Goal: Information Seeking & Learning: Learn about a topic

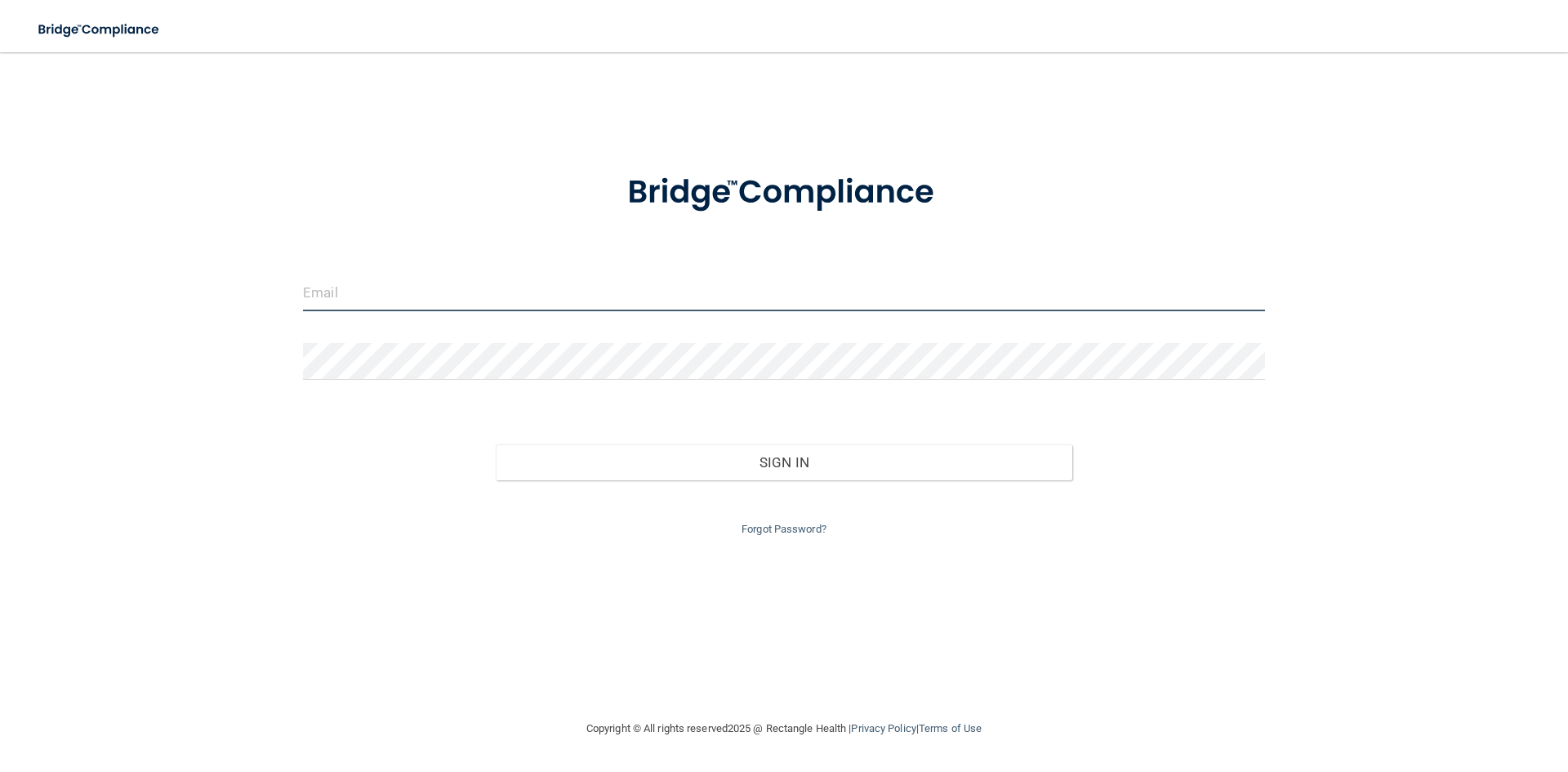
click at [344, 290] on input "email" at bounding box center [784, 293] width 962 height 37
type input "[EMAIL_ADDRESS][DOMAIN_NAME]"
click at [327, 381] on div at bounding box center [784, 368] width 986 height 49
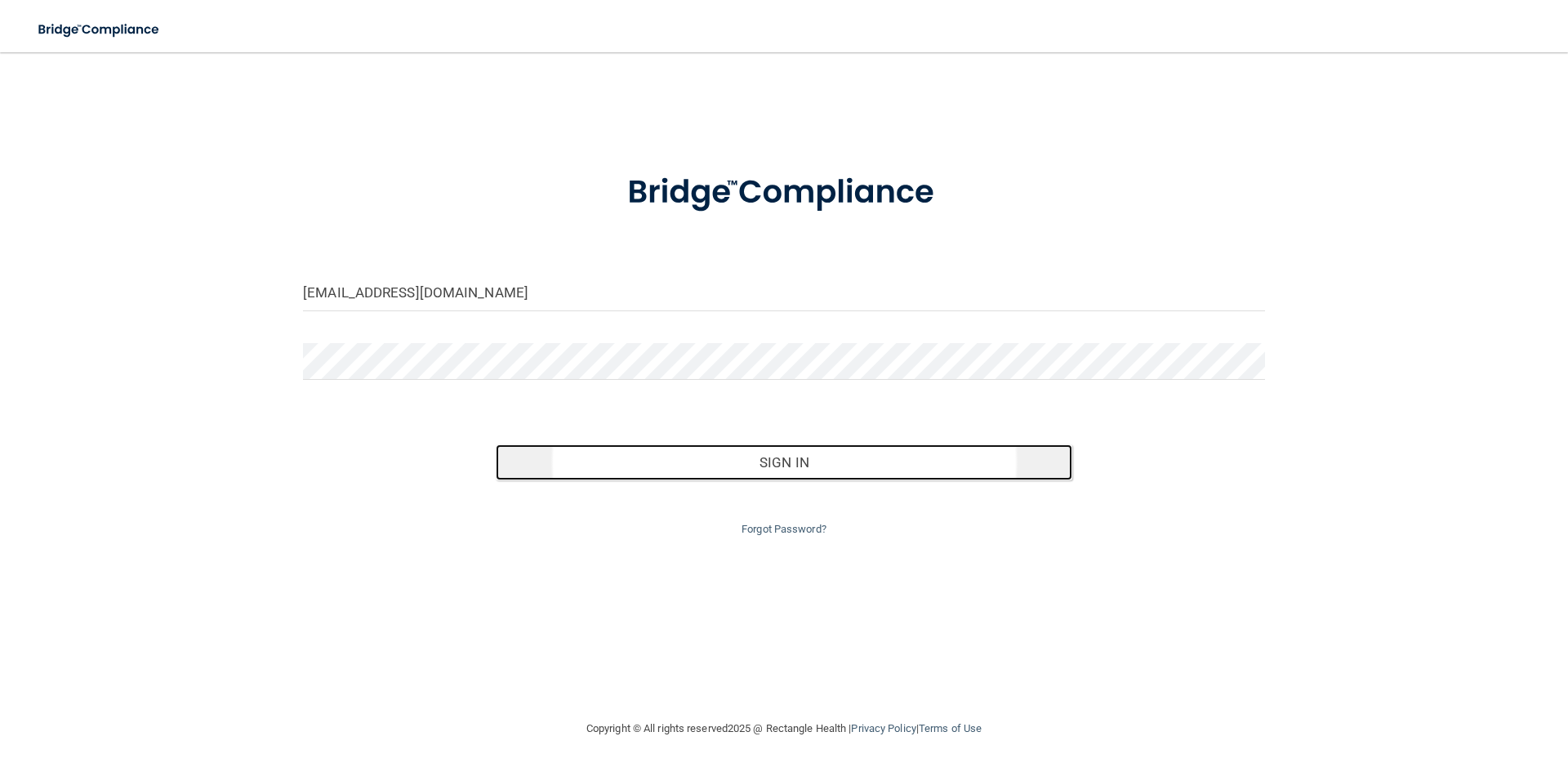
click at [757, 460] on button "Sign In" at bounding box center [784, 462] width 577 height 36
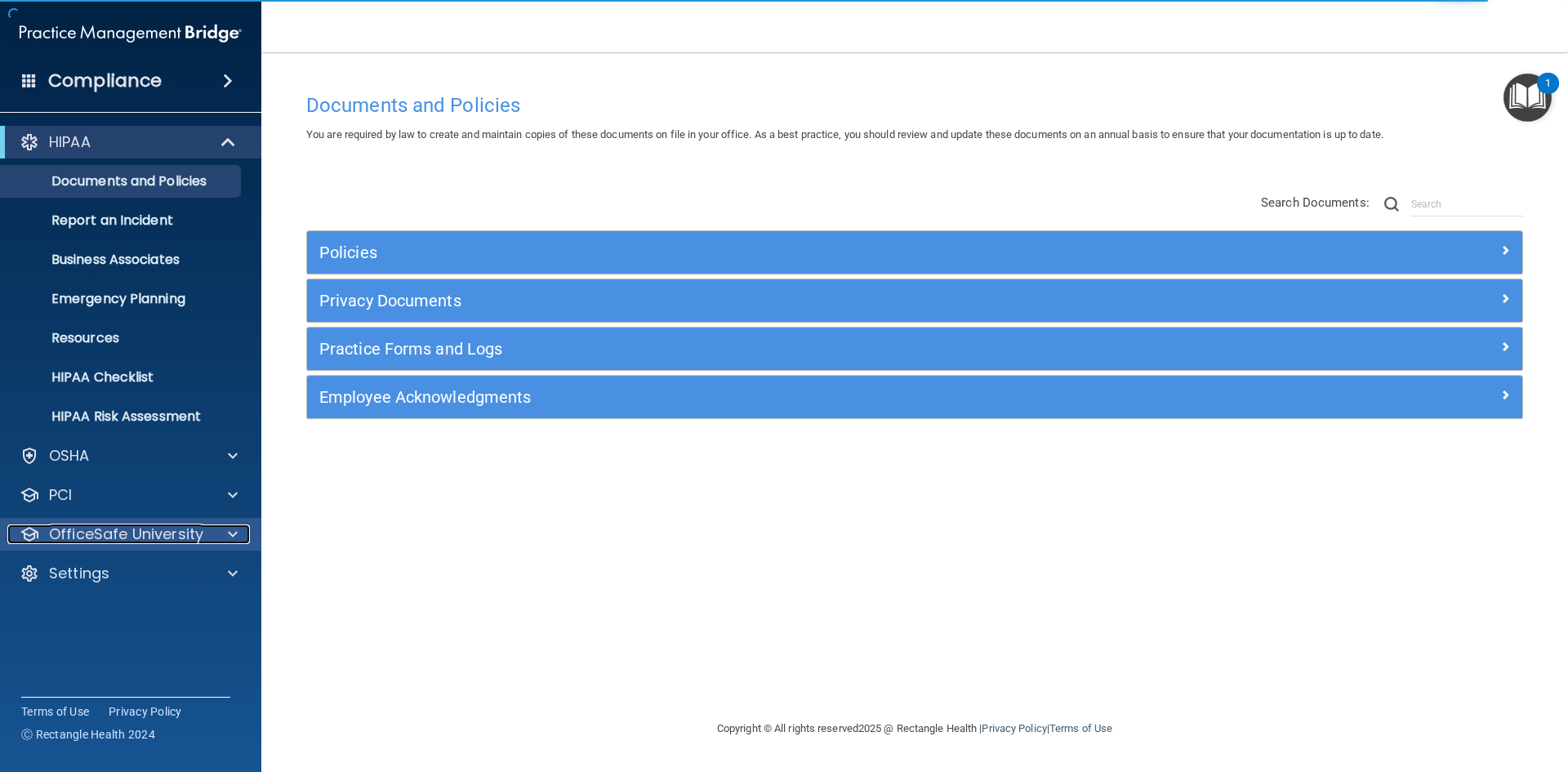
click at [231, 529] on span at bounding box center [232, 535] width 10 height 20
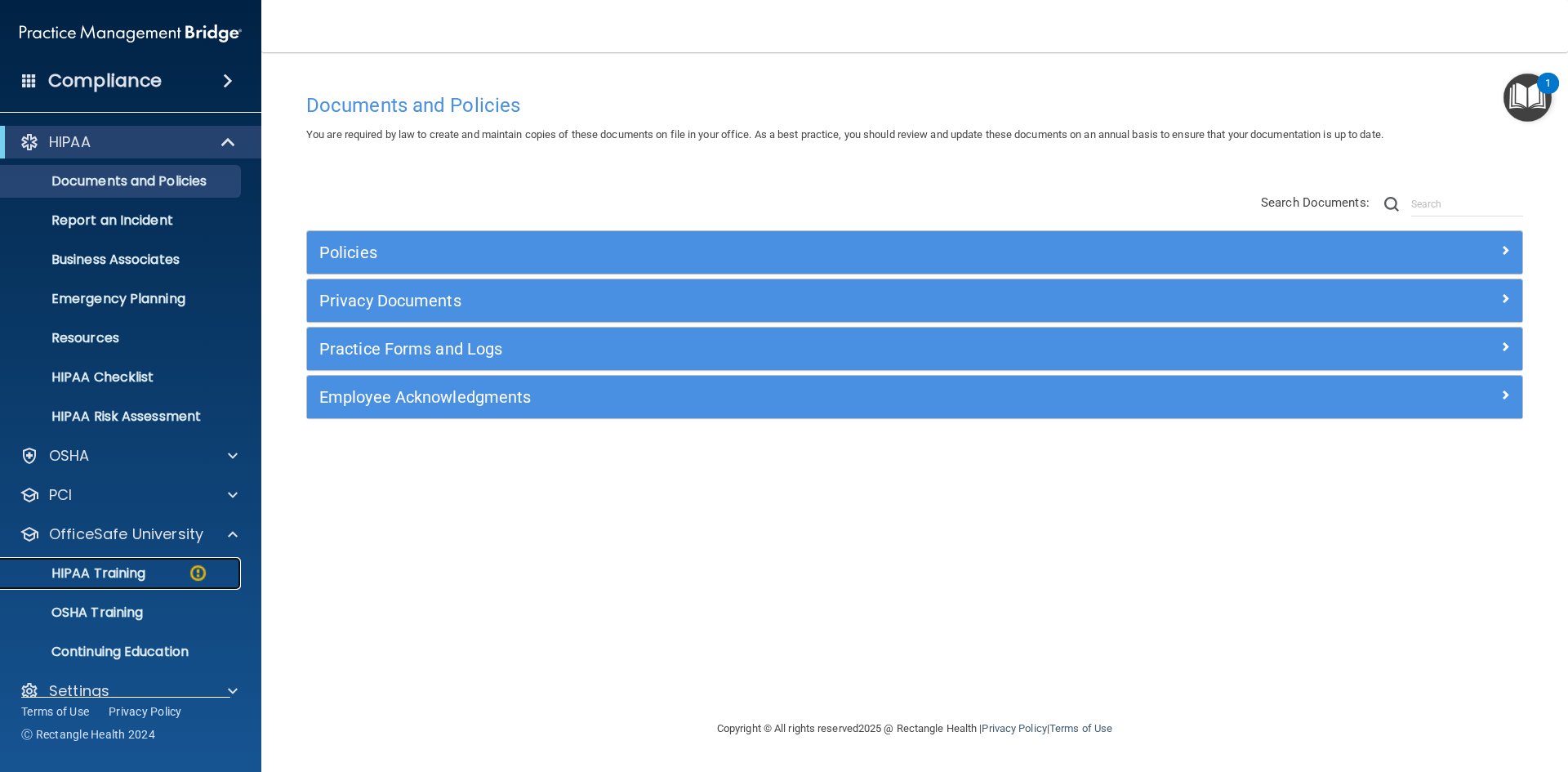
click at [92, 577] on p "HIPAA Training" at bounding box center [78, 574] width 135 height 16
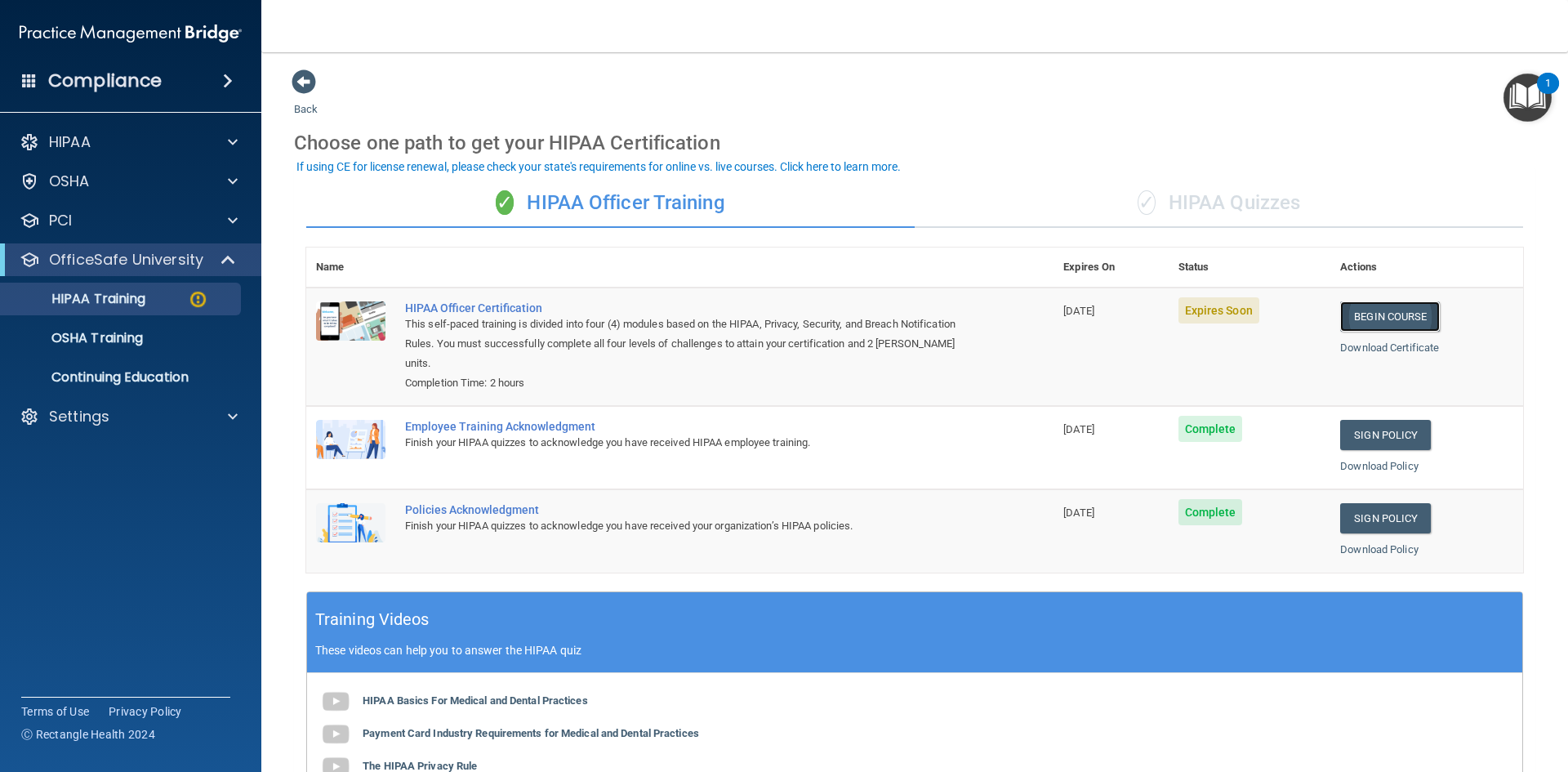
click at [1383, 319] on link "Begin Course" at bounding box center [1390, 316] width 100 height 30
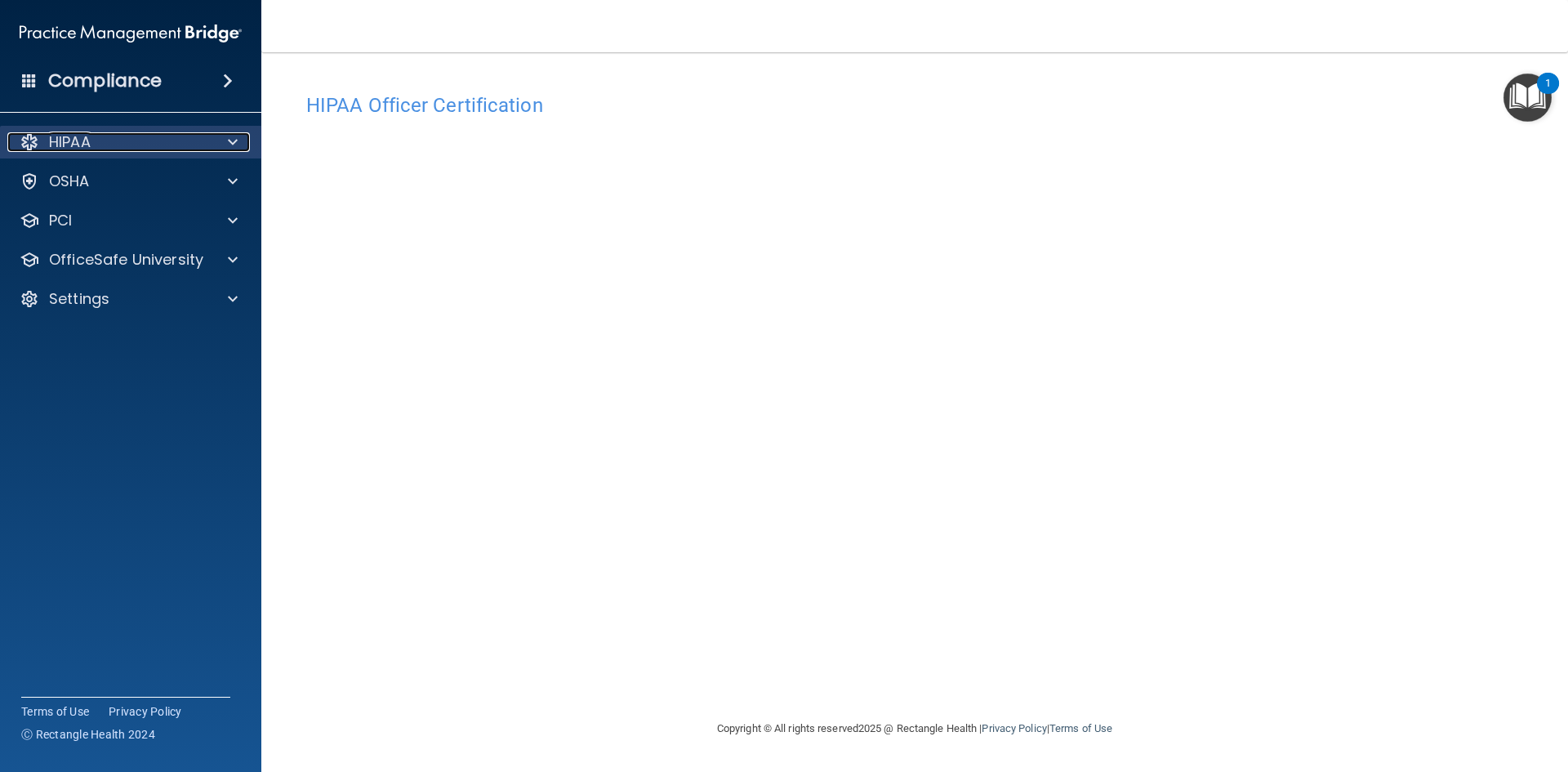
click at [228, 139] on span at bounding box center [232, 142] width 10 height 20
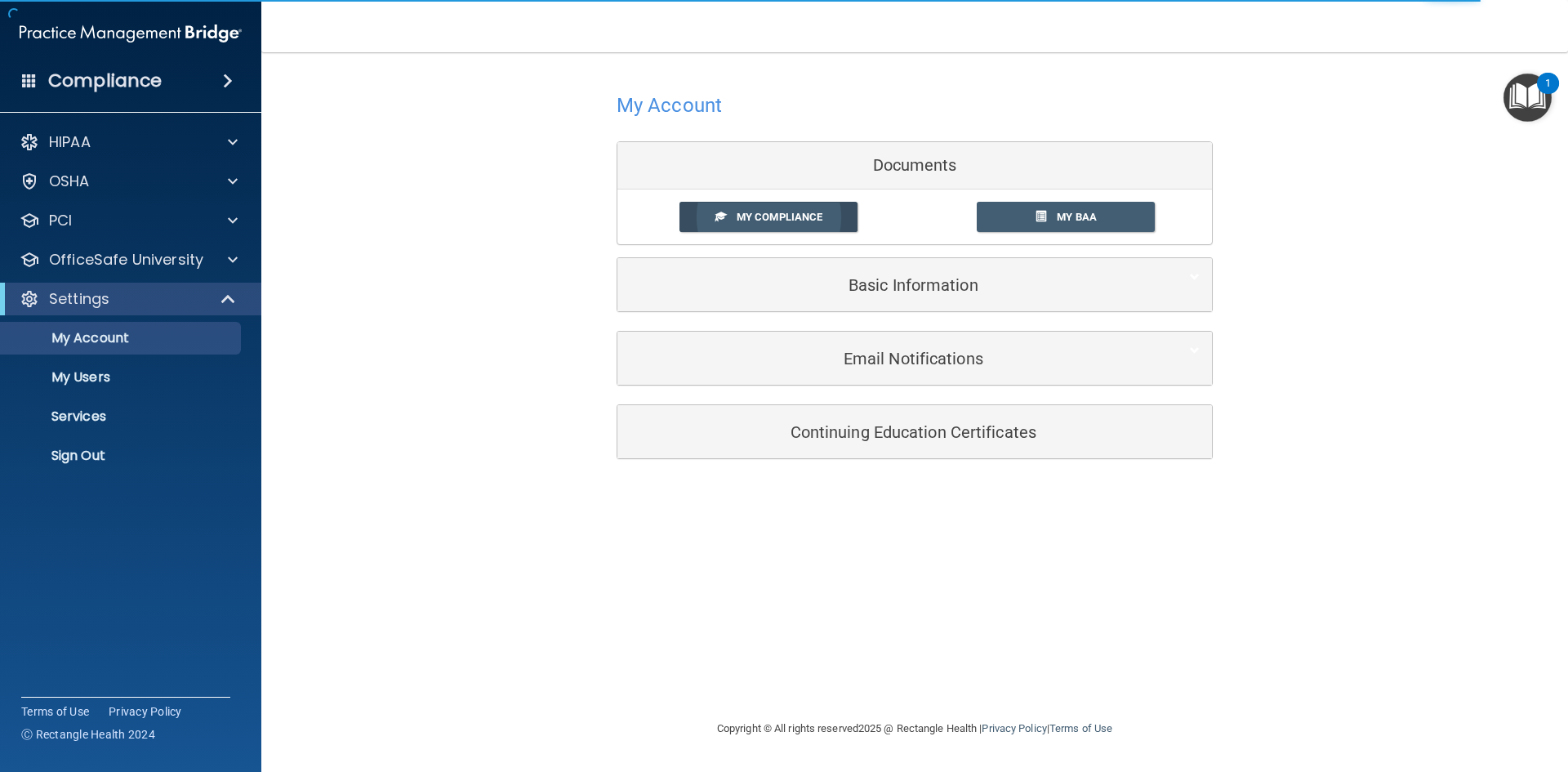
click at [771, 216] on span "My Compliance" at bounding box center [779, 217] width 86 height 13
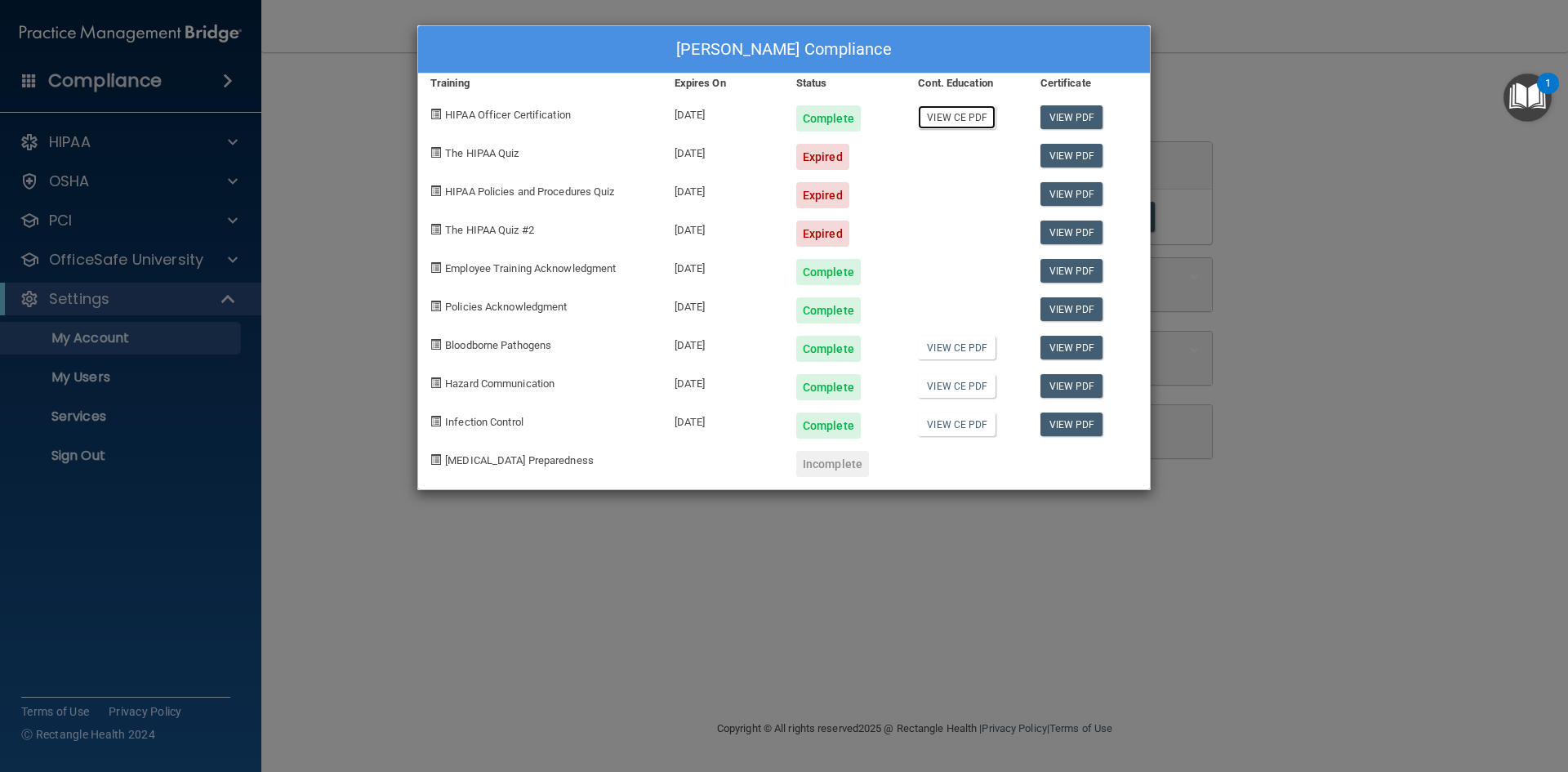
click at [964, 120] on link "View CE PDF" at bounding box center [957, 117] width 78 height 24
click at [1206, 76] on div "Kenneth Barker's Compliance Training Expires On Status Cont. Education Certific…" at bounding box center [784, 386] width 1568 height 772
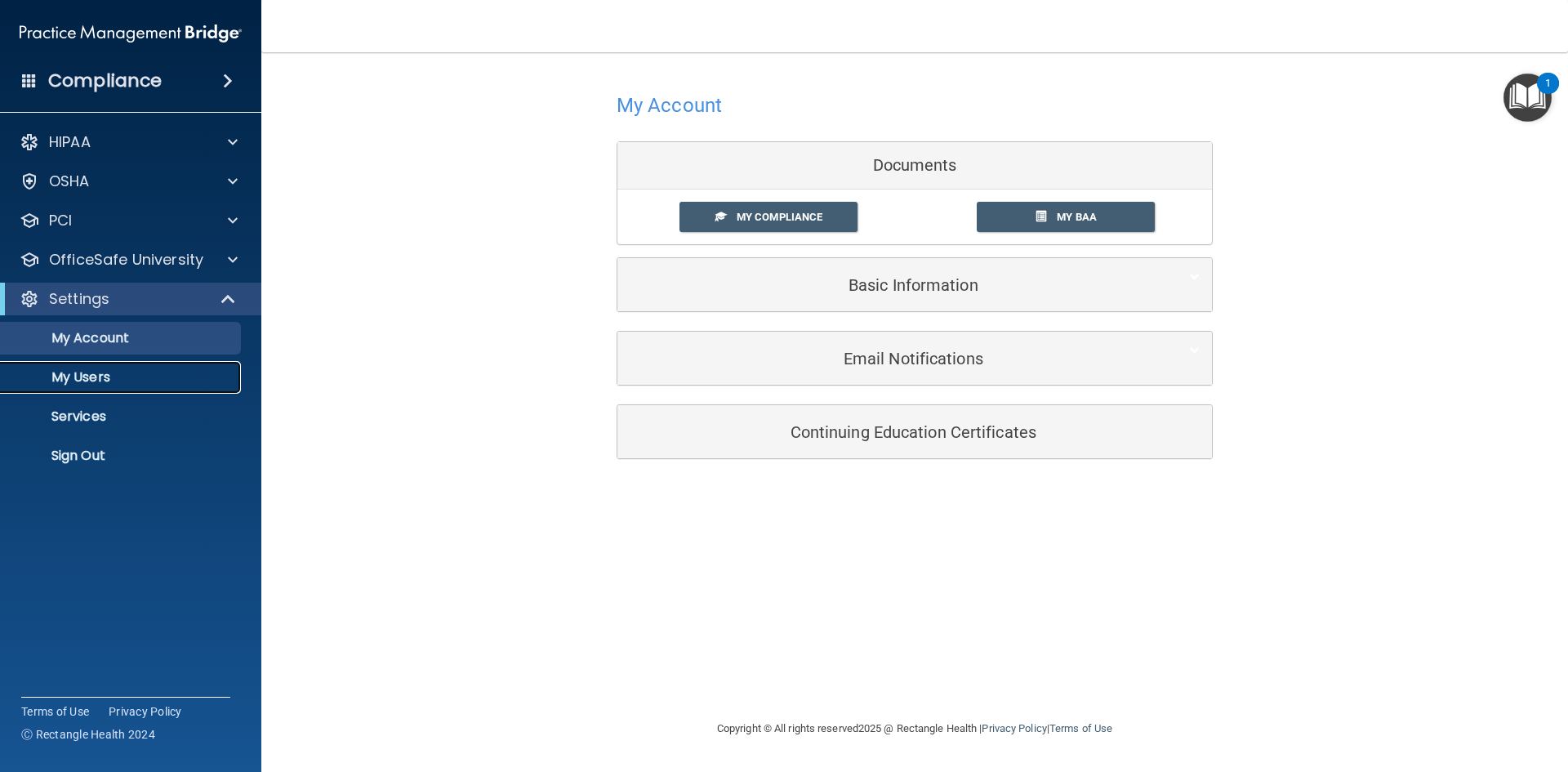
click at [79, 379] on p "My Users" at bounding box center [122, 377] width 223 height 16
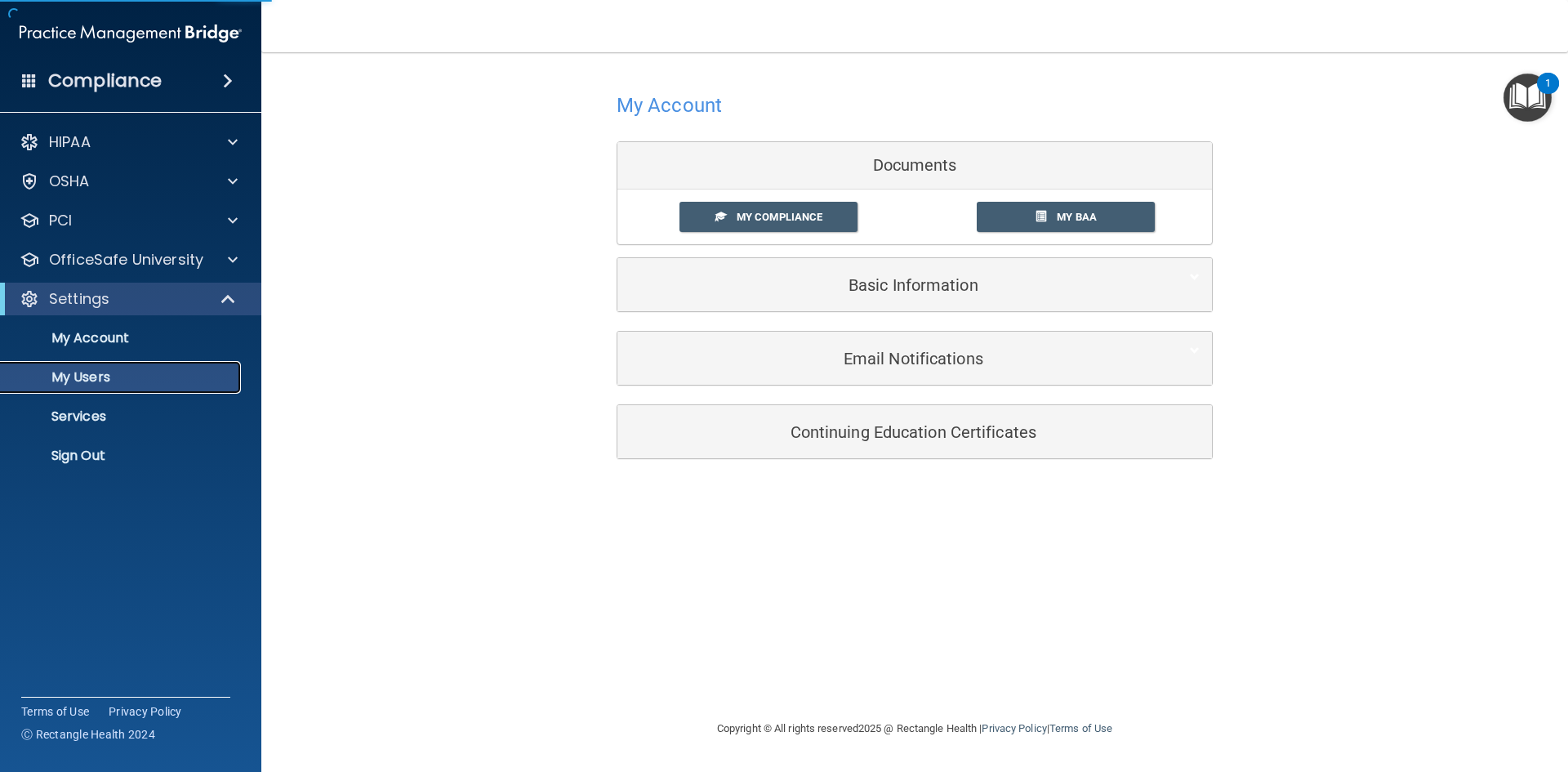
select select "20"
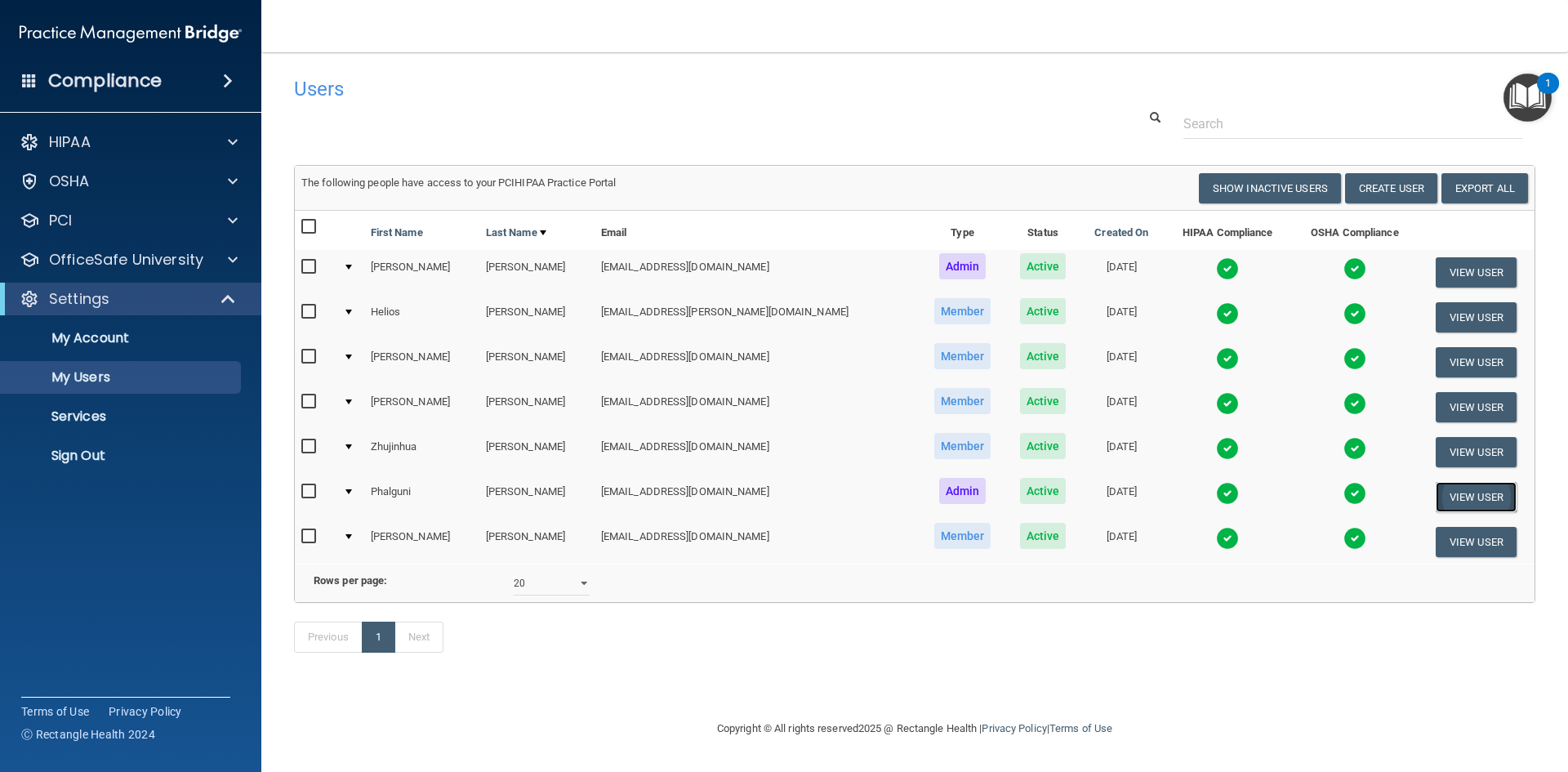
click at [1457, 497] on button "View User" at bounding box center [1476, 497] width 81 height 30
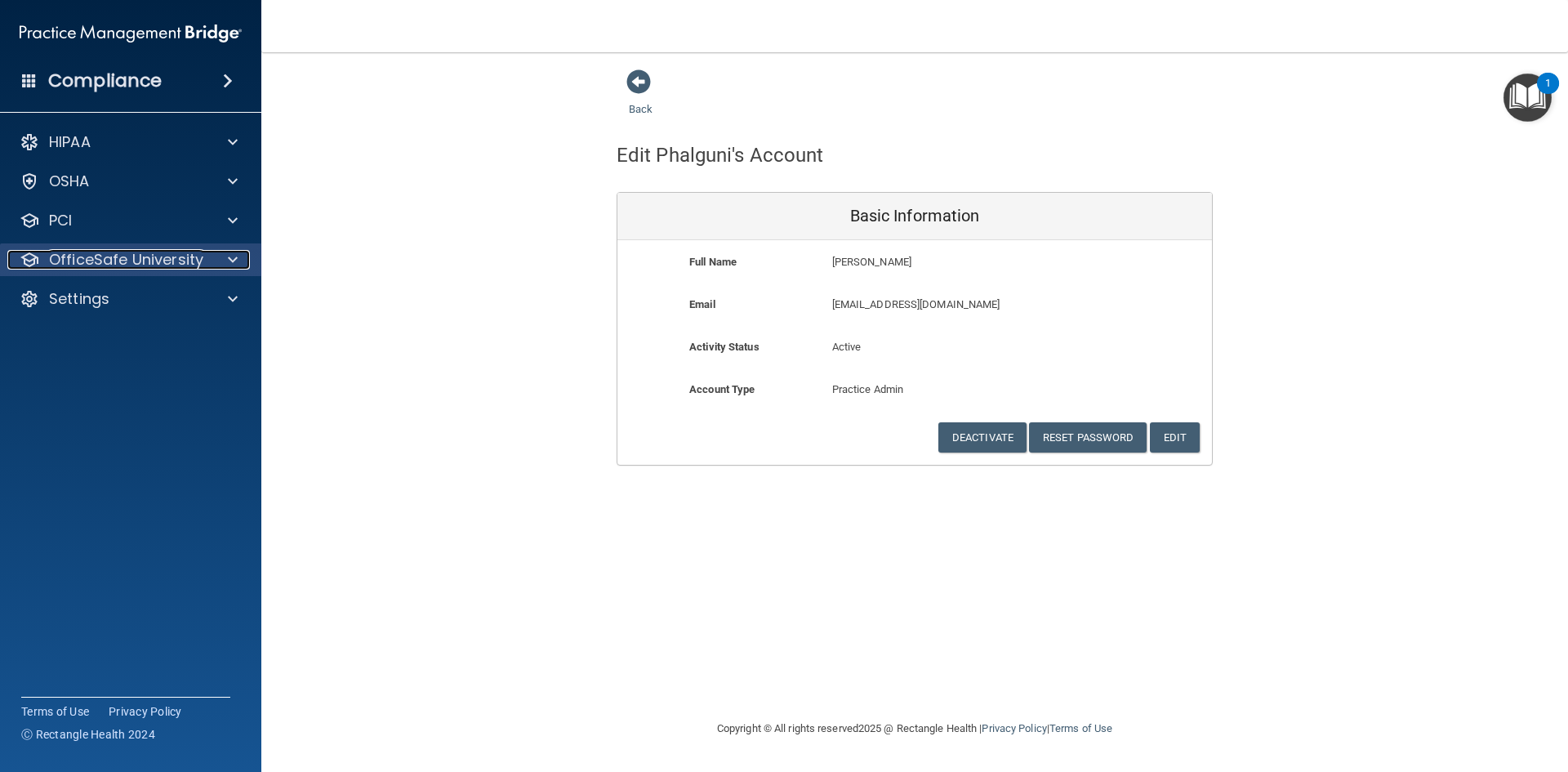
click at [211, 253] on div at bounding box center [230, 260] width 41 height 20
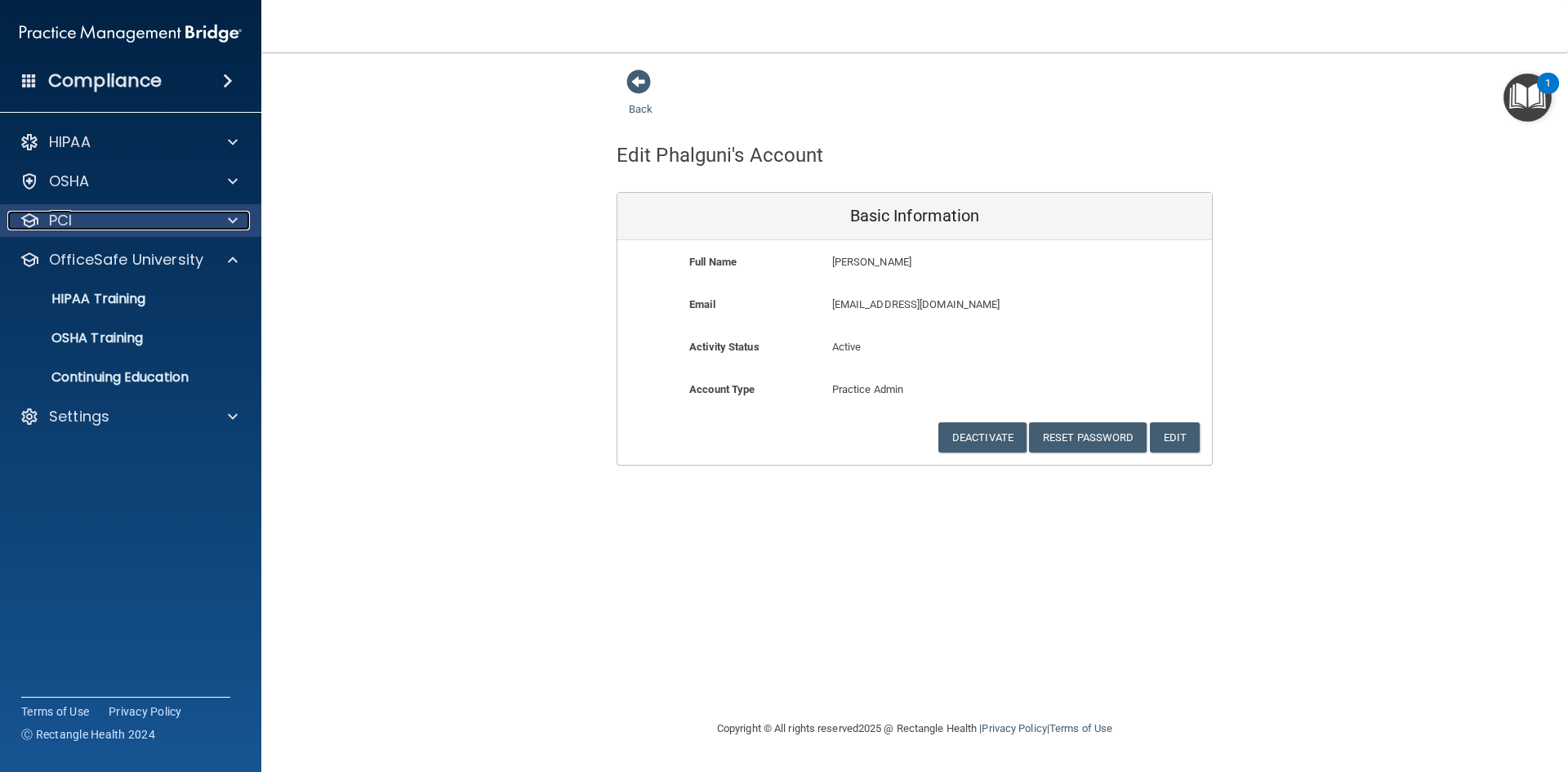
click at [234, 227] on span at bounding box center [232, 221] width 10 height 20
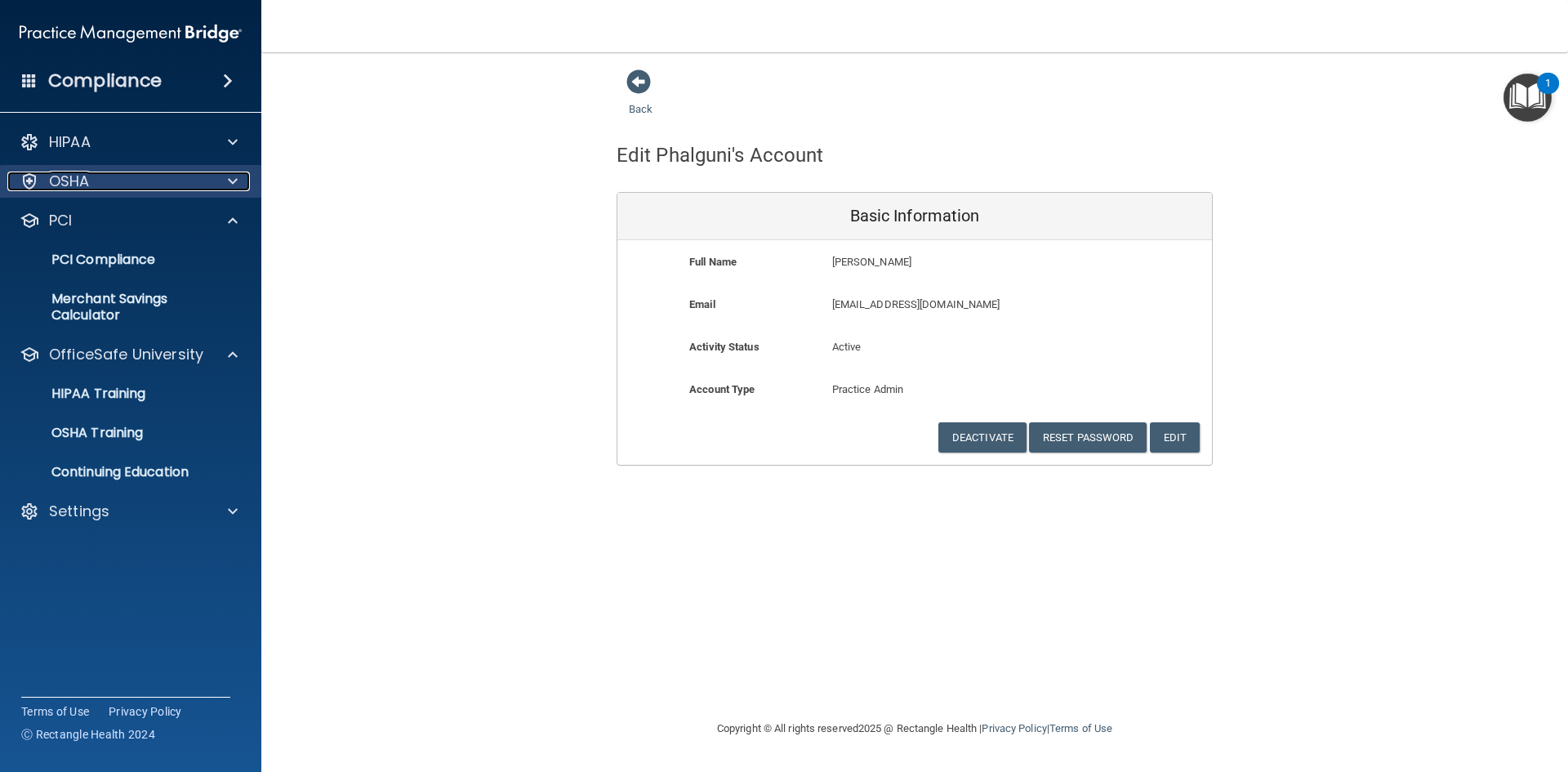
click at [233, 189] on span at bounding box center [232, 181] width 10 height 20
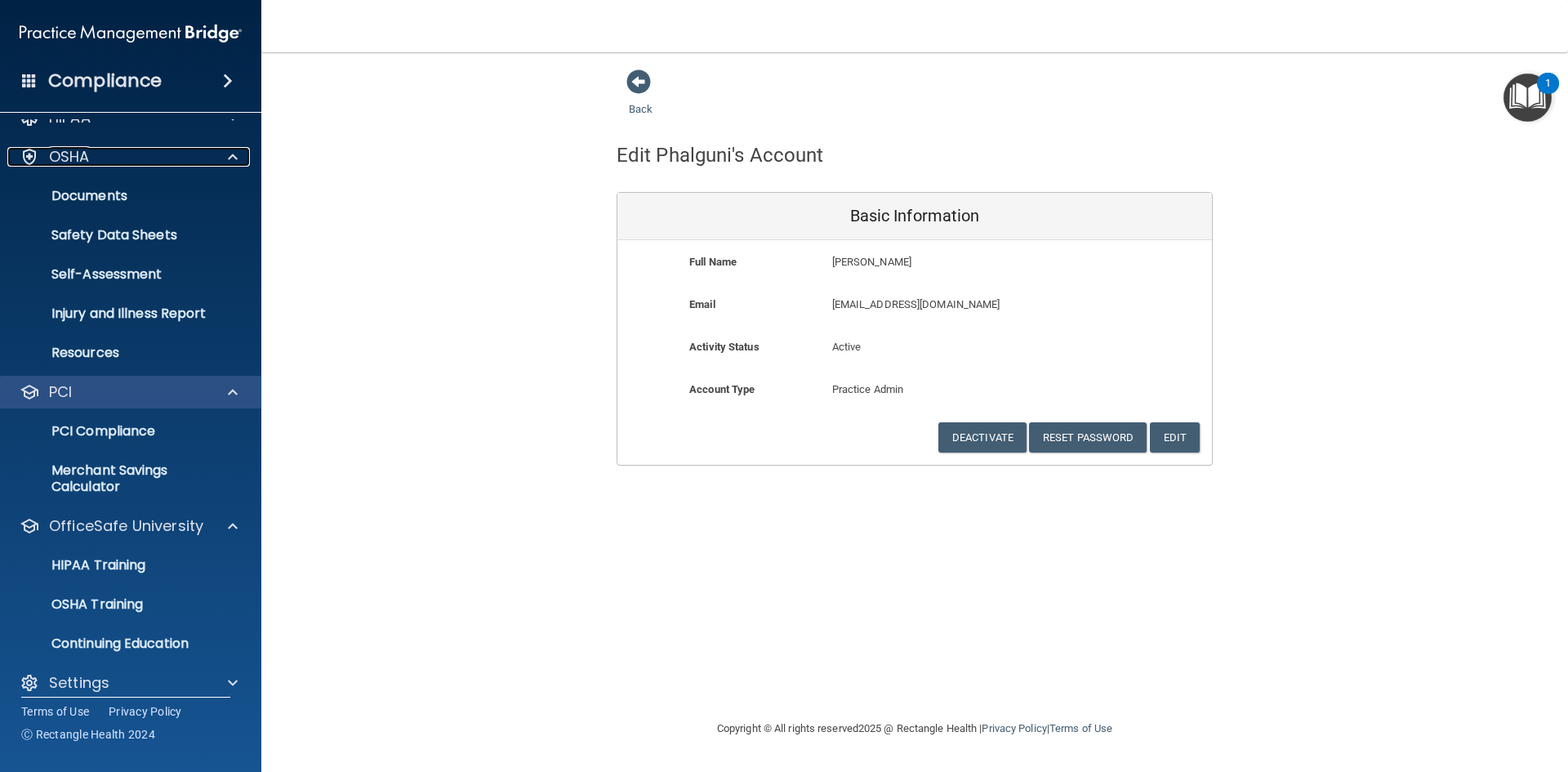
scroll to position [40, 0]
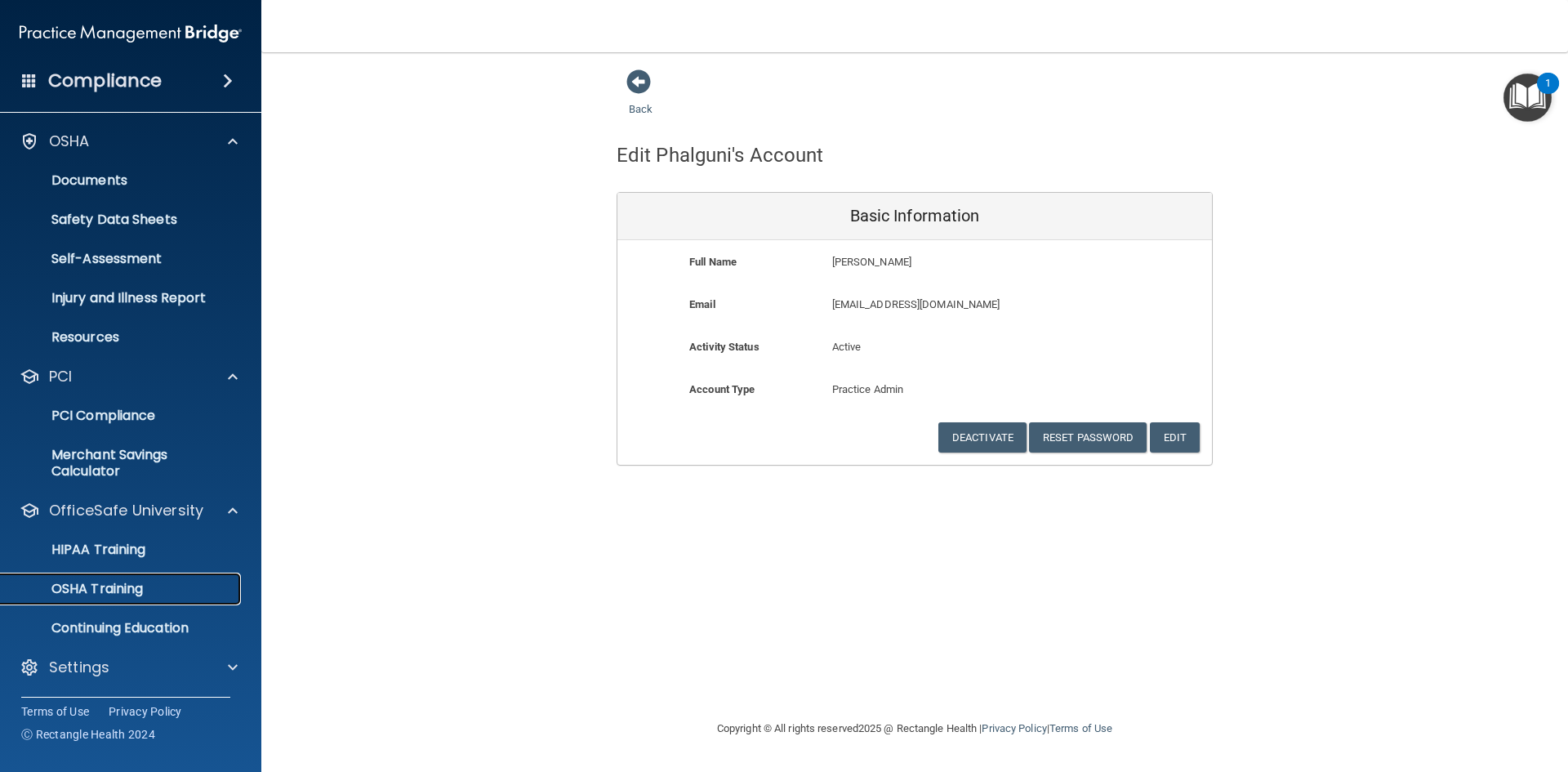
click at [104, 581] on p "OSHA Training" at bounding box center [77, 589] width 132 height 16
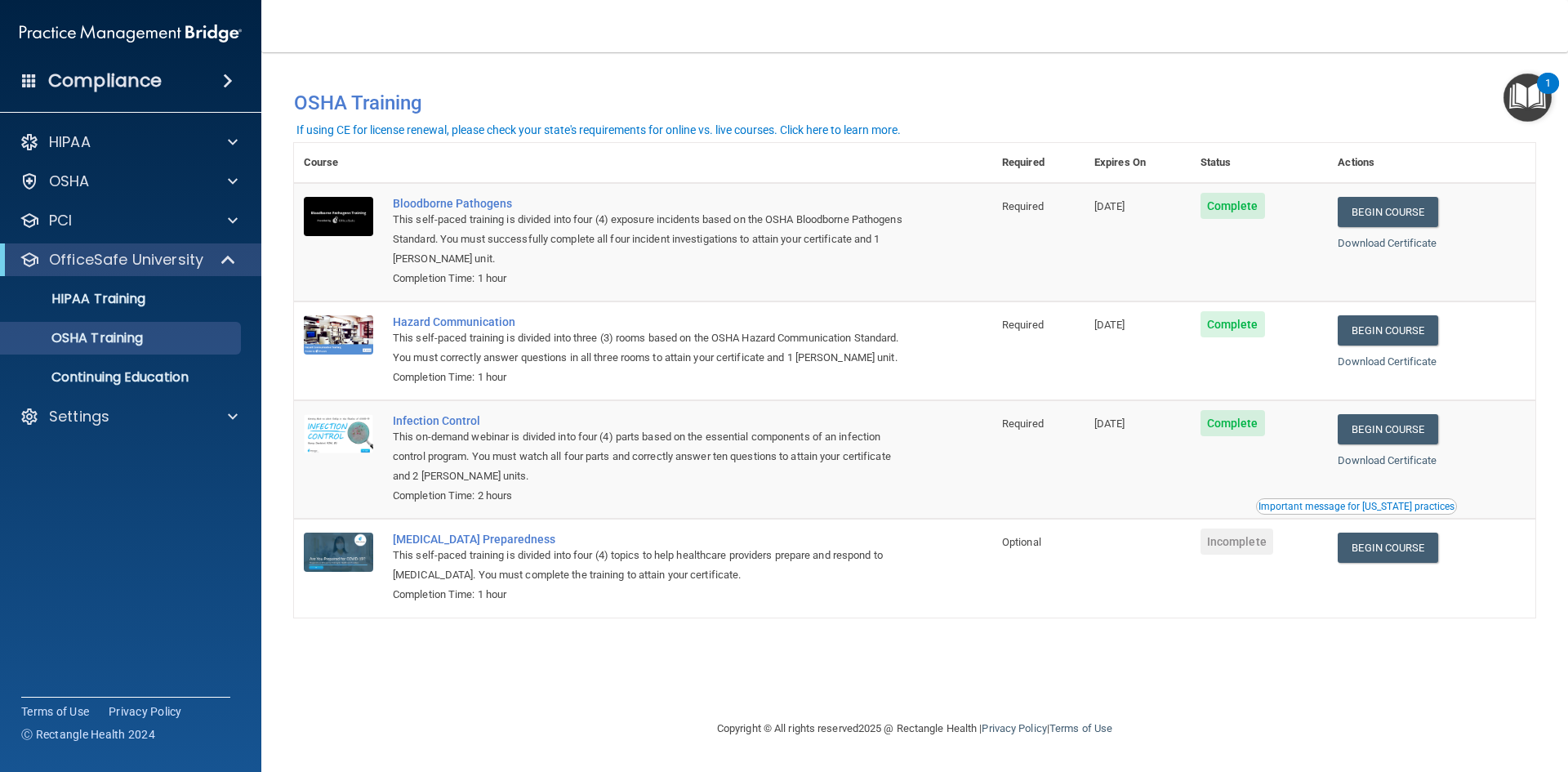
click at [227, 77] on span at bounding box center [227, 81] width 10 height 20
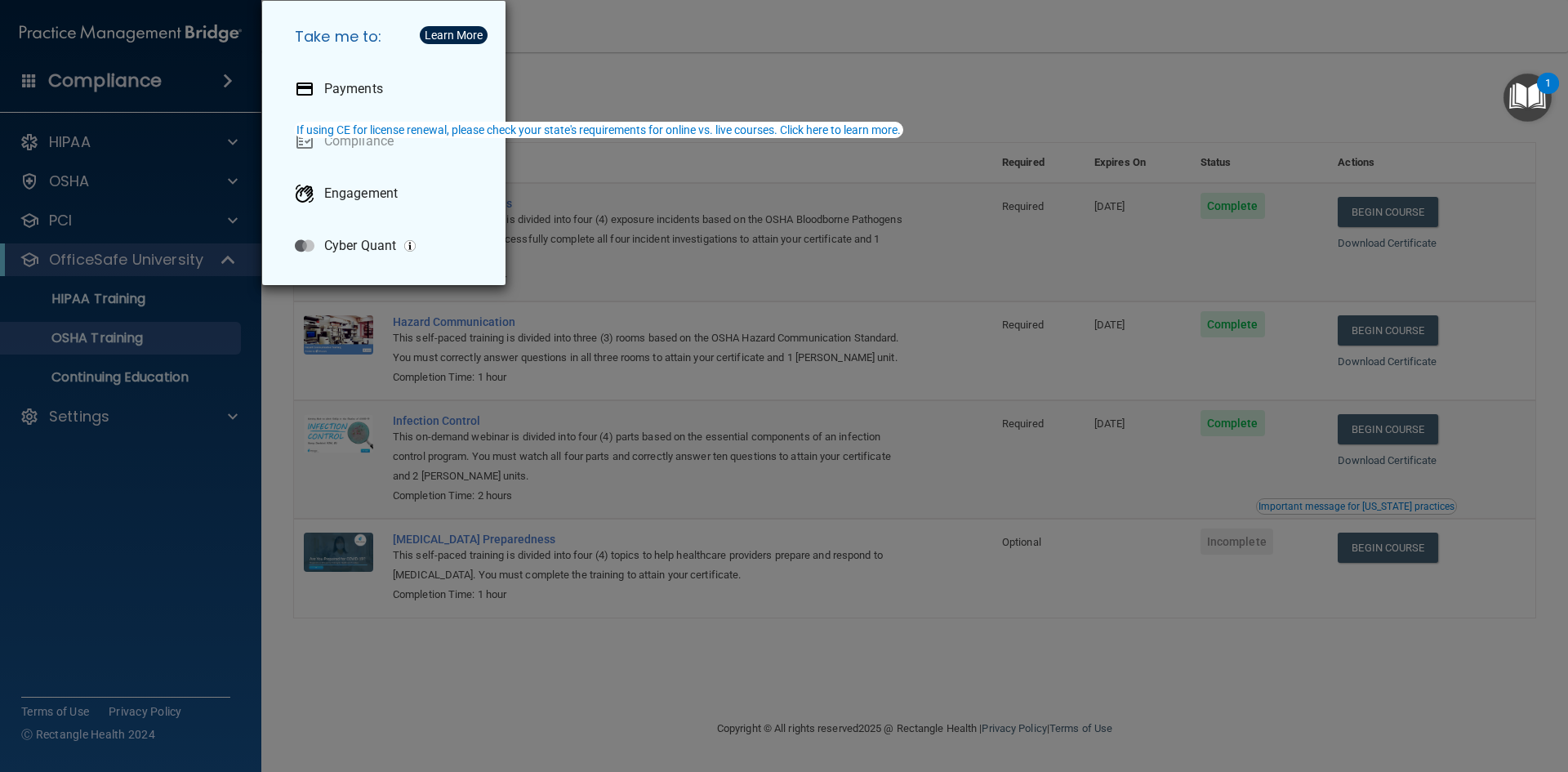
click at [697, 99] on div "Take me to: Payments Compliance Engagement Cyber Quant" at bounding box center [784, 386] width 1568 height 772
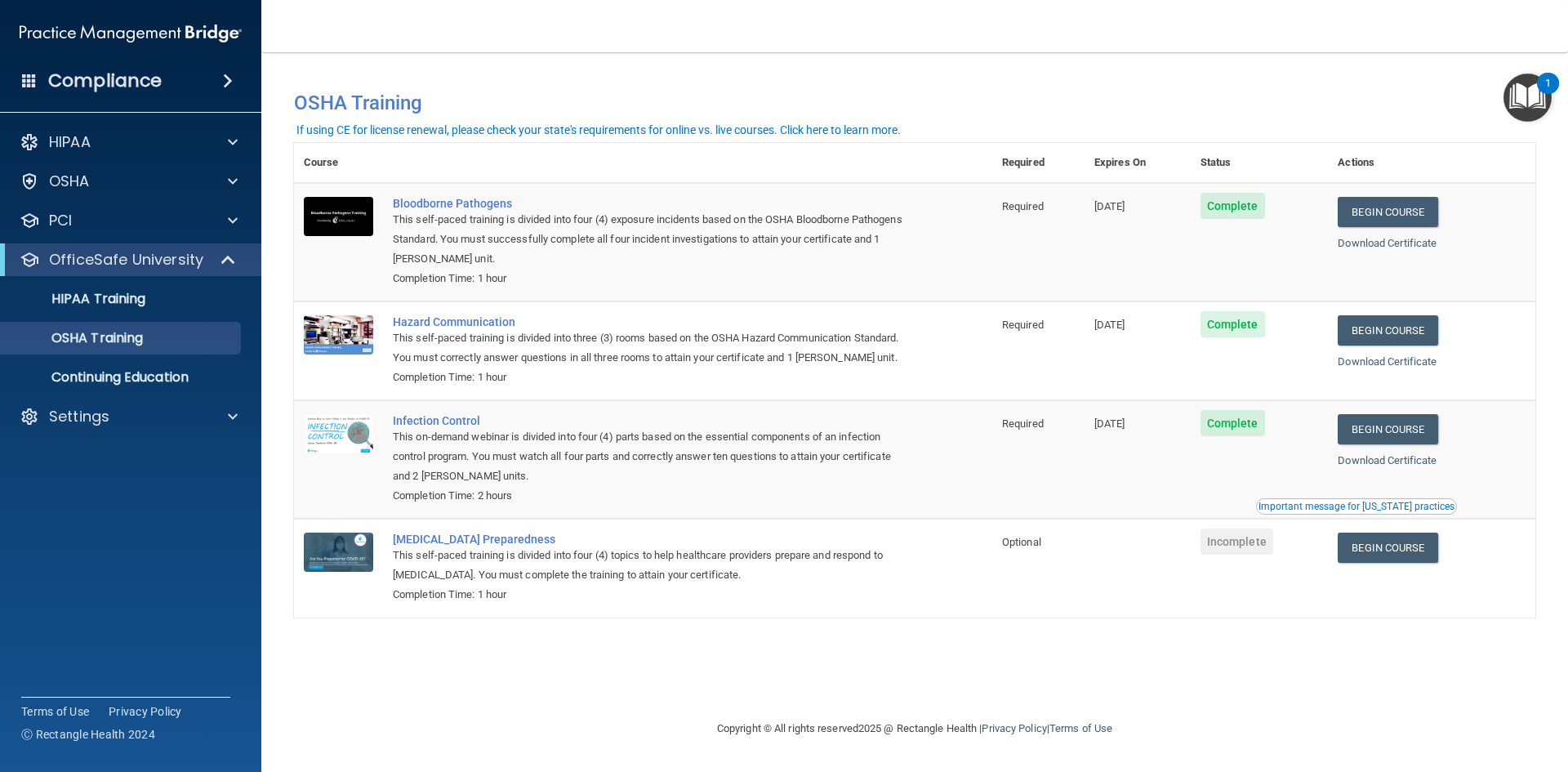
click at [30, 77] on span at bounding box center [29, 80] width 14 height 14
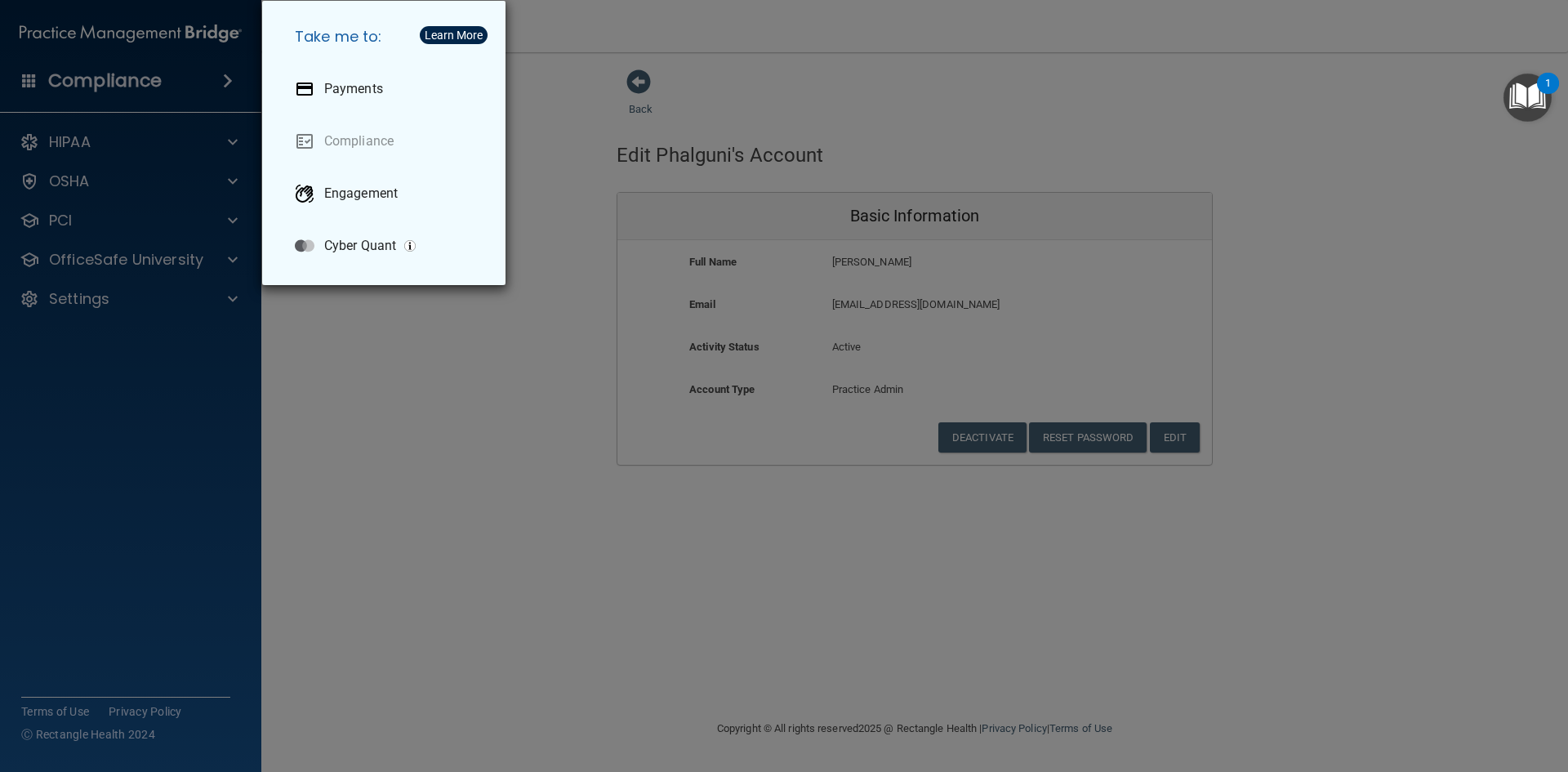
click at [541, 141] on div "Take me to: Payments Compliance Engagement Cyber Quant" at bounding box center [784, 386] width 1568 height 772
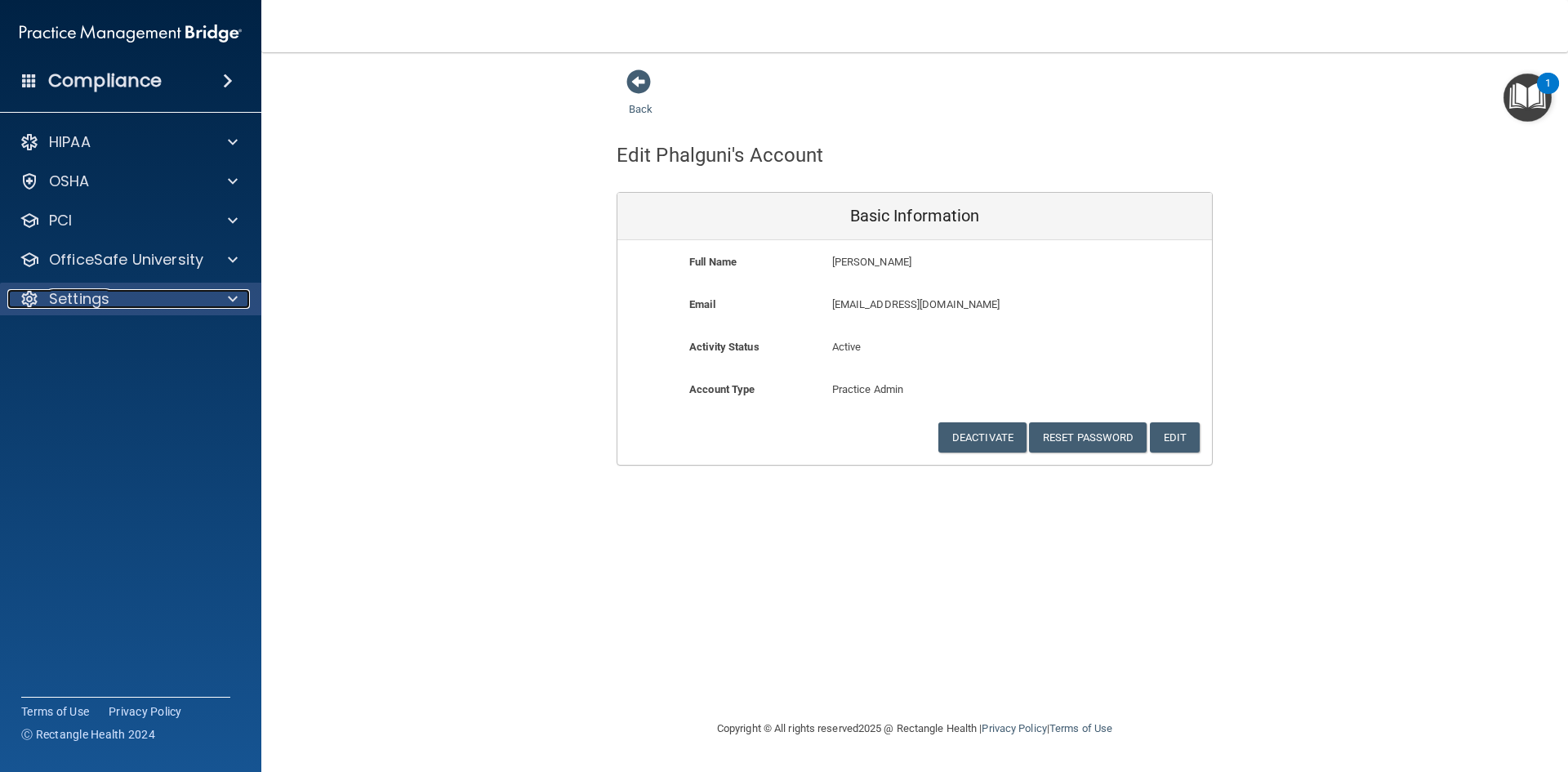
click at [230, 304] on span at bounding box center [232, 299] width 10 height 20
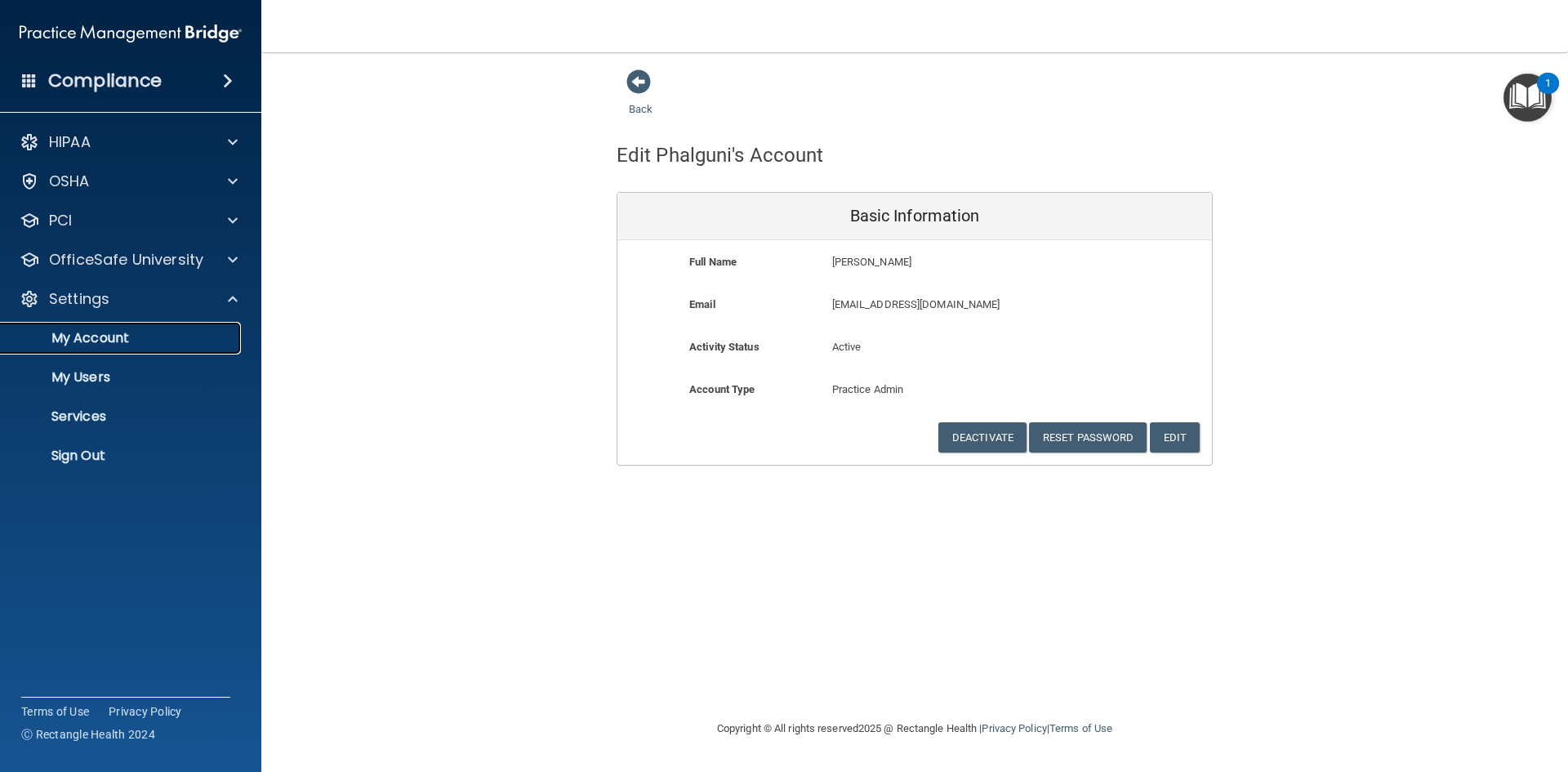
click at [91, 335] on p "My Account" at bounding box center [122, 338] width 223 height 16
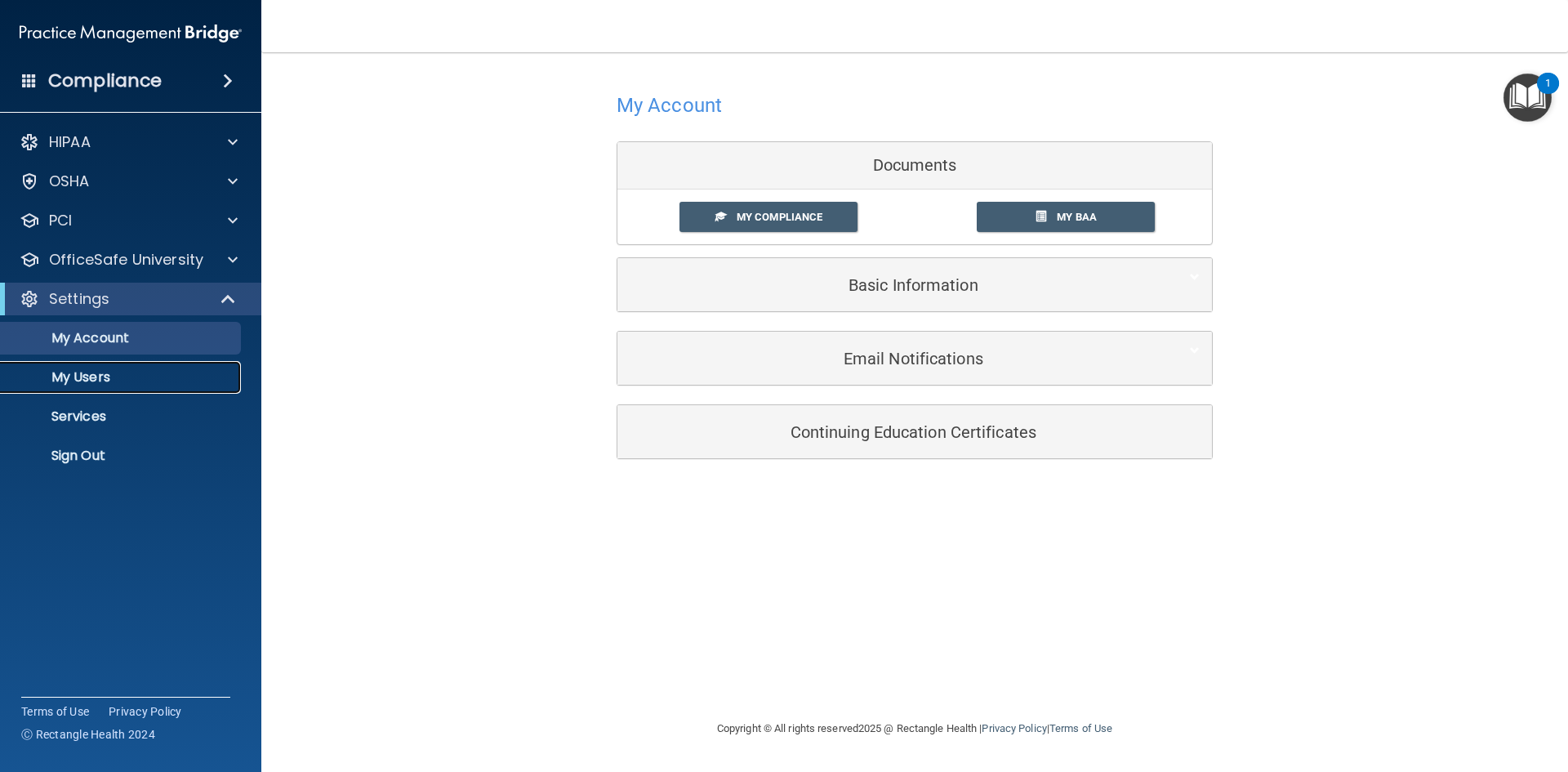
click at [96, 373] on p "My Users" at bounding box center [122, 377] width 223 height 16
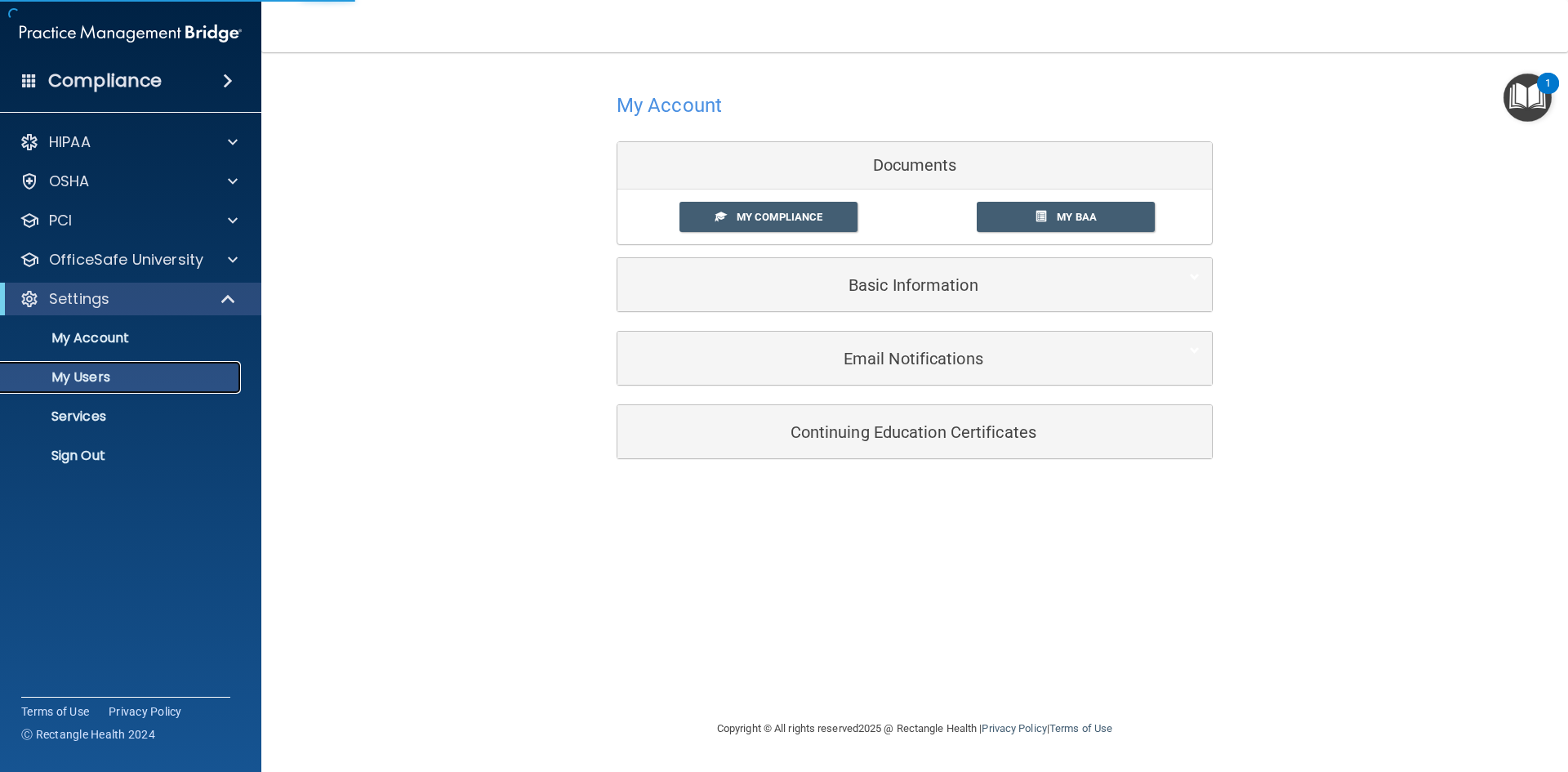
select select "20"
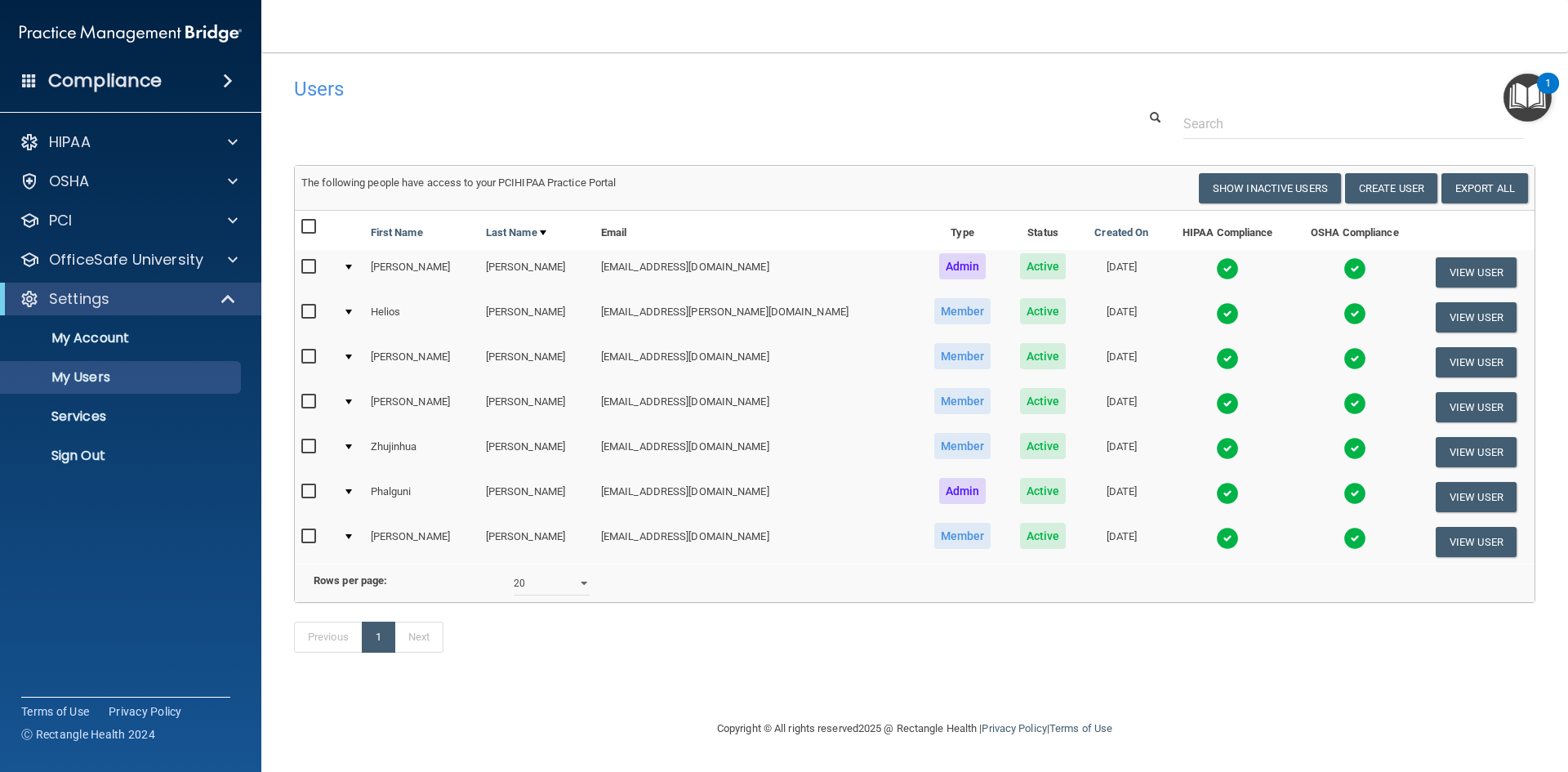
click at [757, 492] on td "patelphal@yahoo.com" at bounding box center [756, 497] width 324 height 45
click at [308, 493] on input "checkbox" at bounding box center [311, 491] width 19 height 13
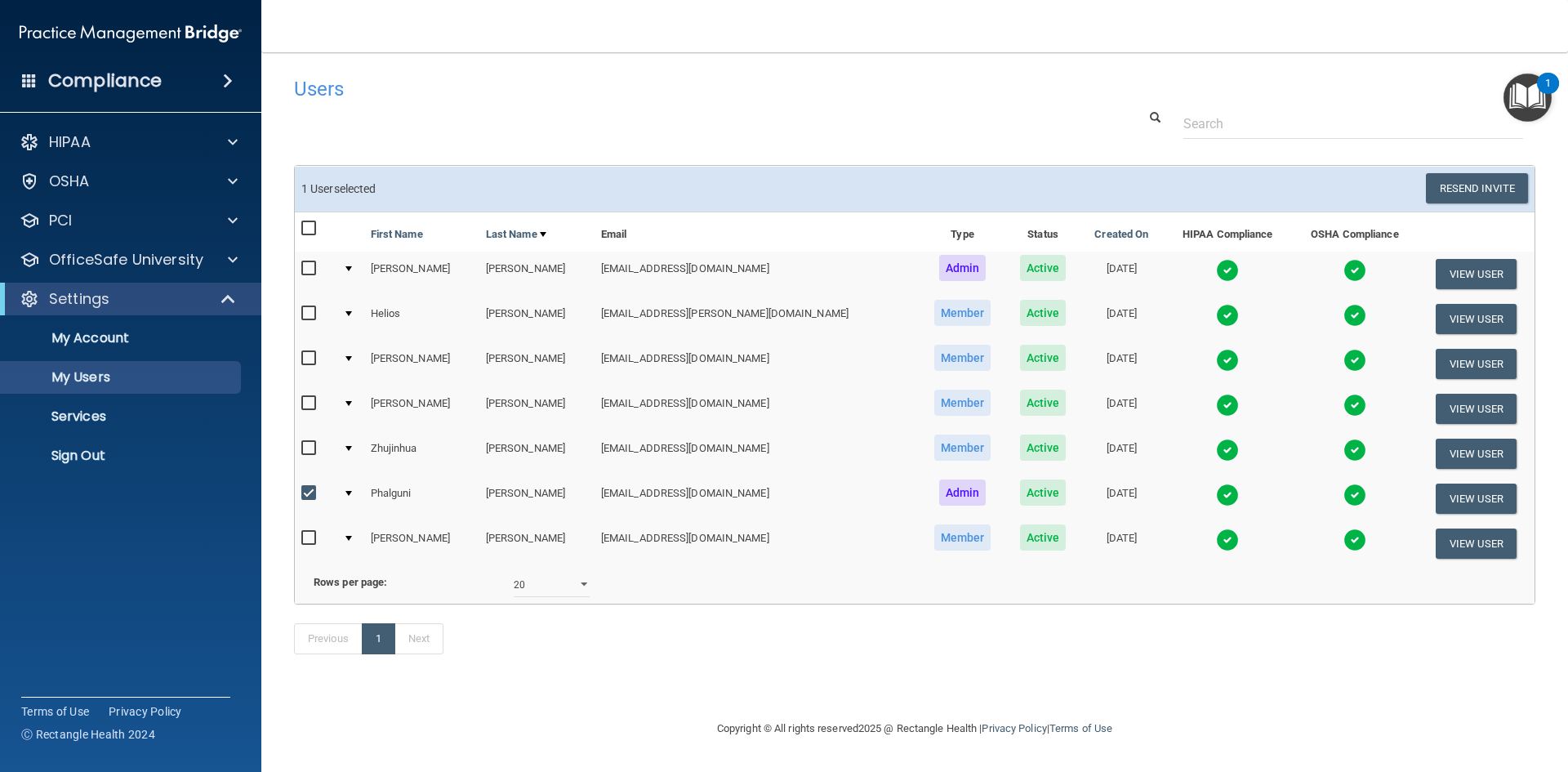
click at [307, 491] on input "checkbox" at bounding box center [311, 493] width 19 height 13
checkbox input "false"
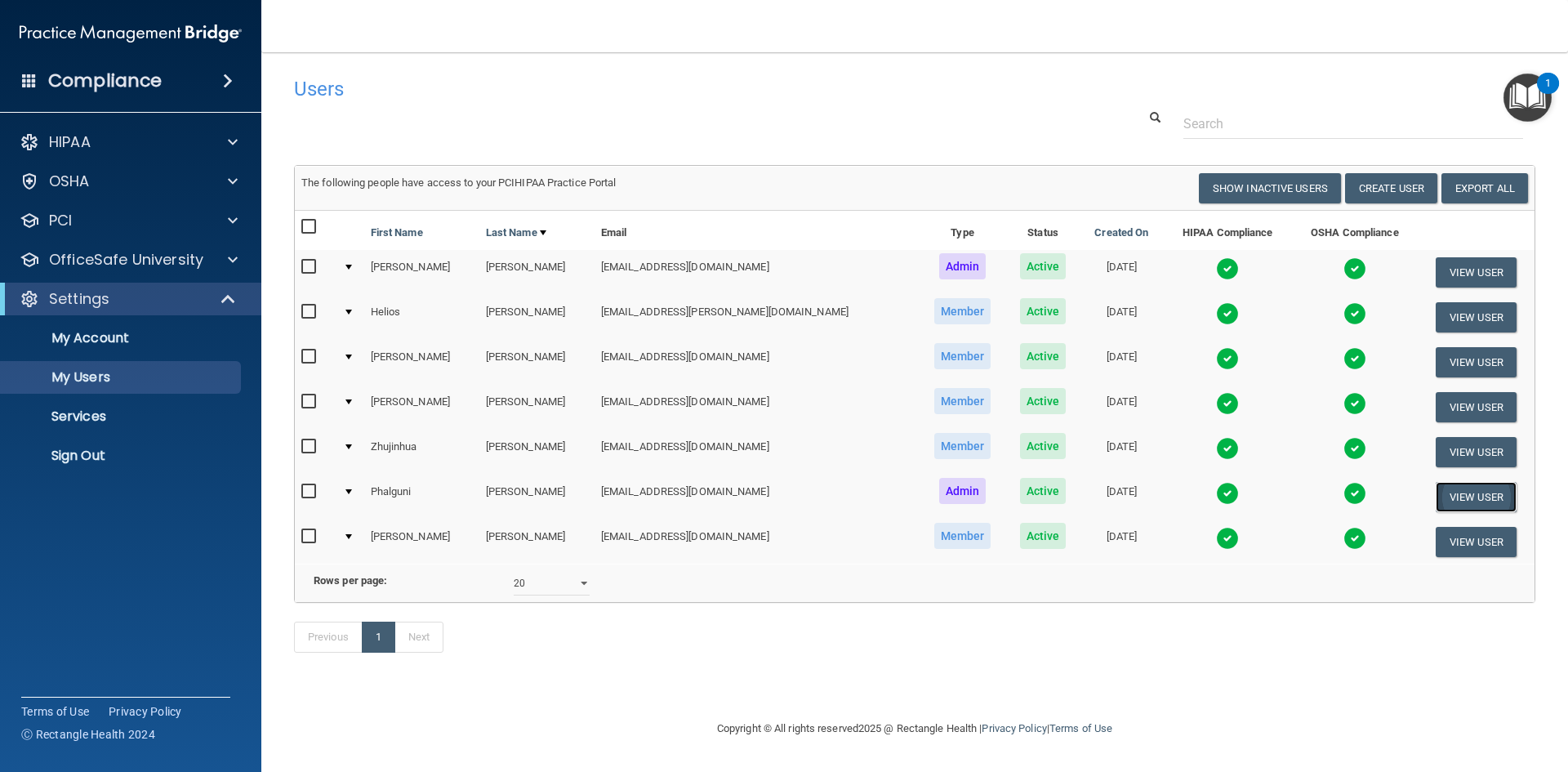
click at [1444, 496] on button "View User" at bounding box center [1476, 497] width 81 height 30
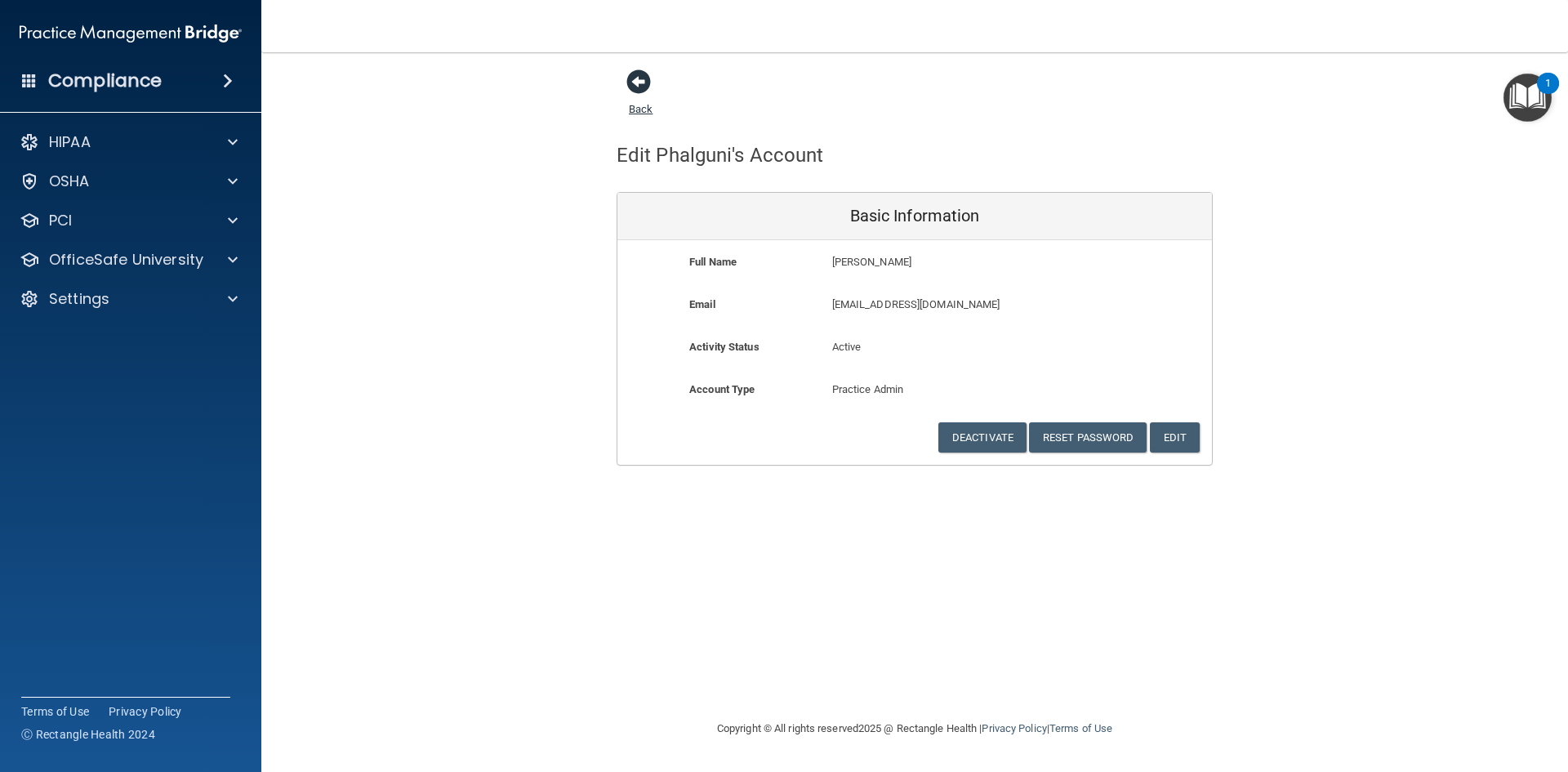
click at [641, 88] on span at bounding box center [638, 82] width 24 height 24
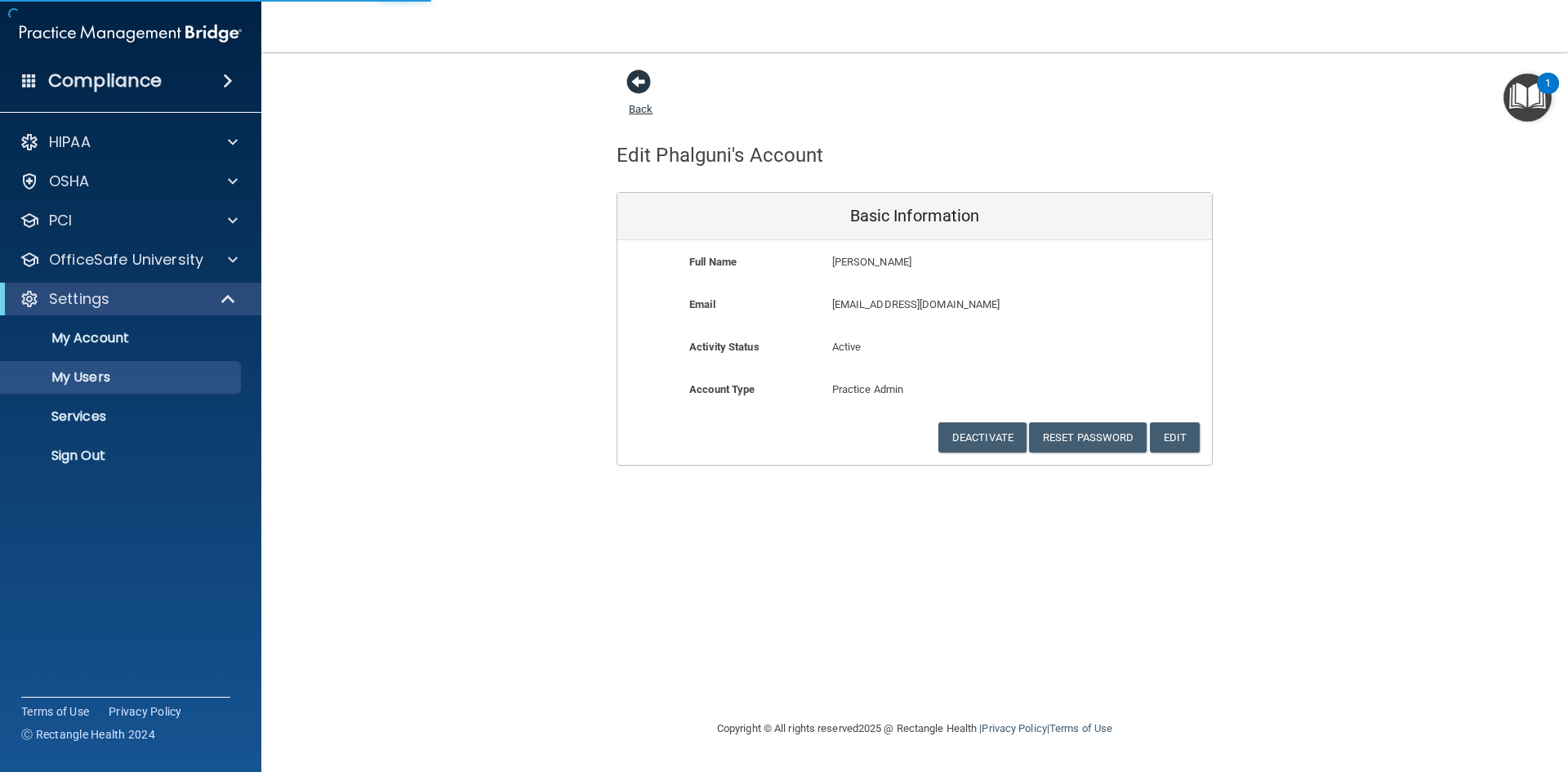
select select "20"
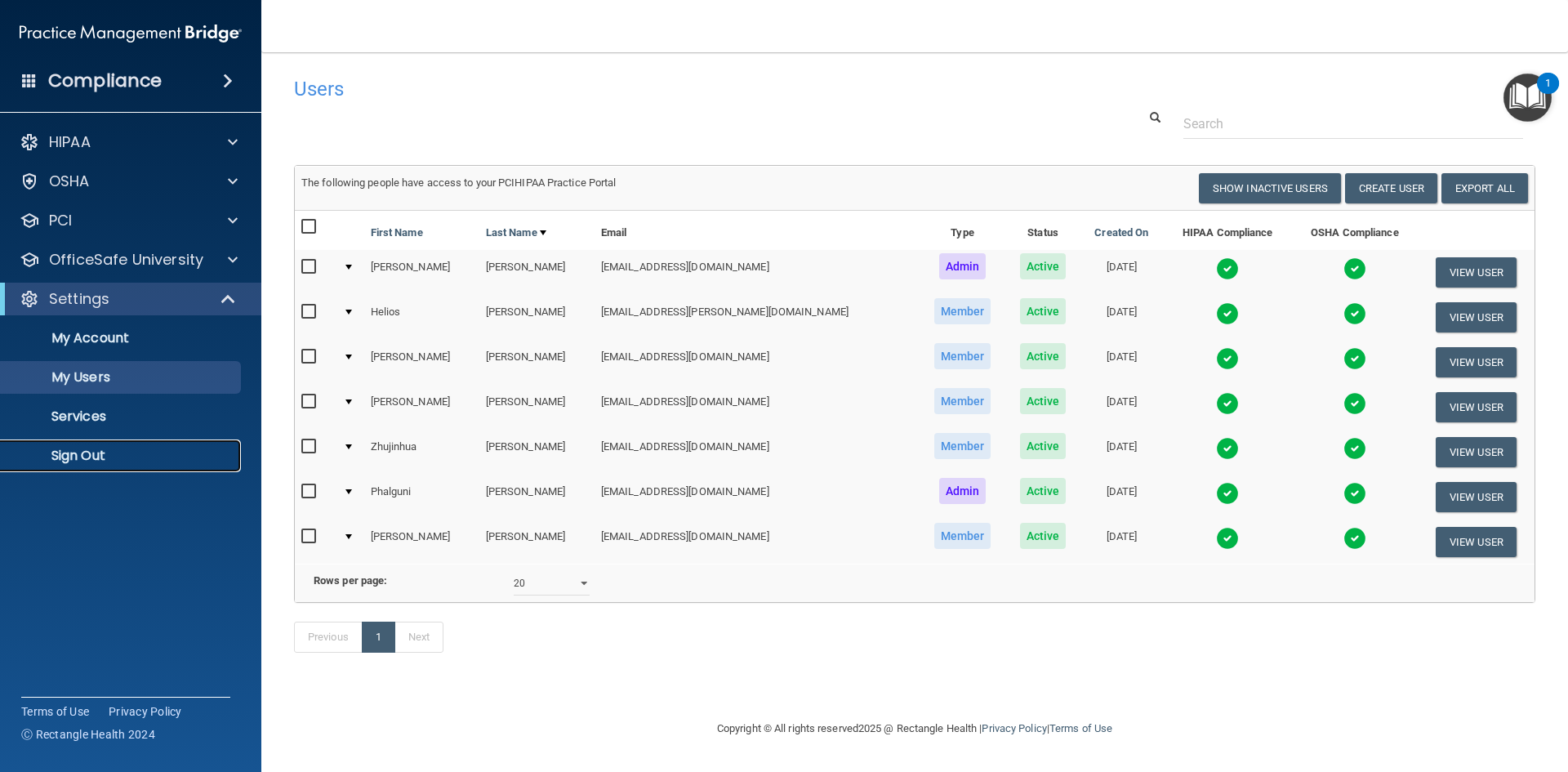
click at [76, 453] on p "Sign Out" at bounding box center [122, 456] width 223 height 16
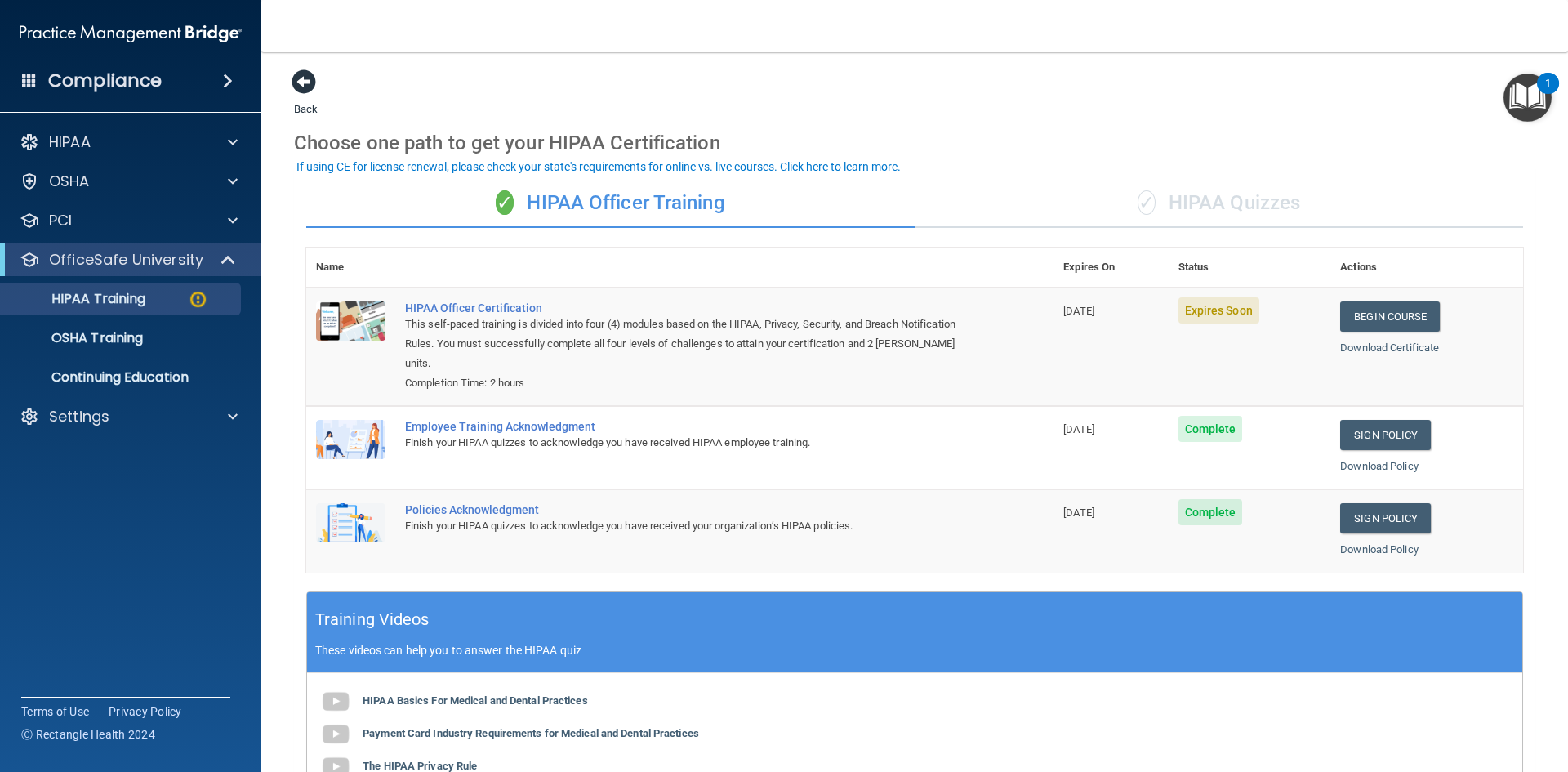
click at [303, 83] on span at bounding box center [303, 82] width 24 height 24
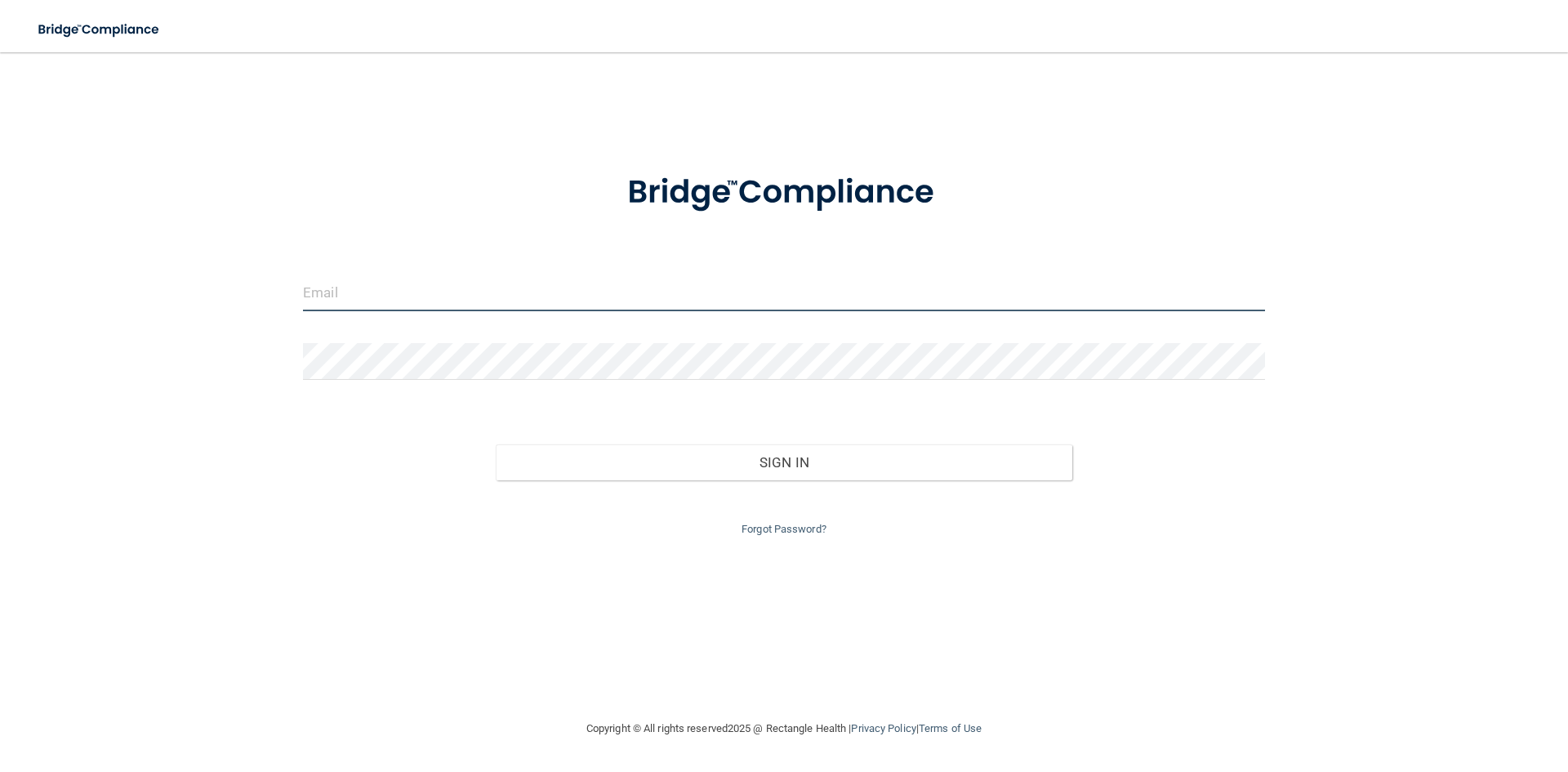
click at [343, 288] on input "email" at bounding box center [784, 293] width 962 height 37
type input "[EMAIL_ADDRESS][DOMAIN_NAME]"
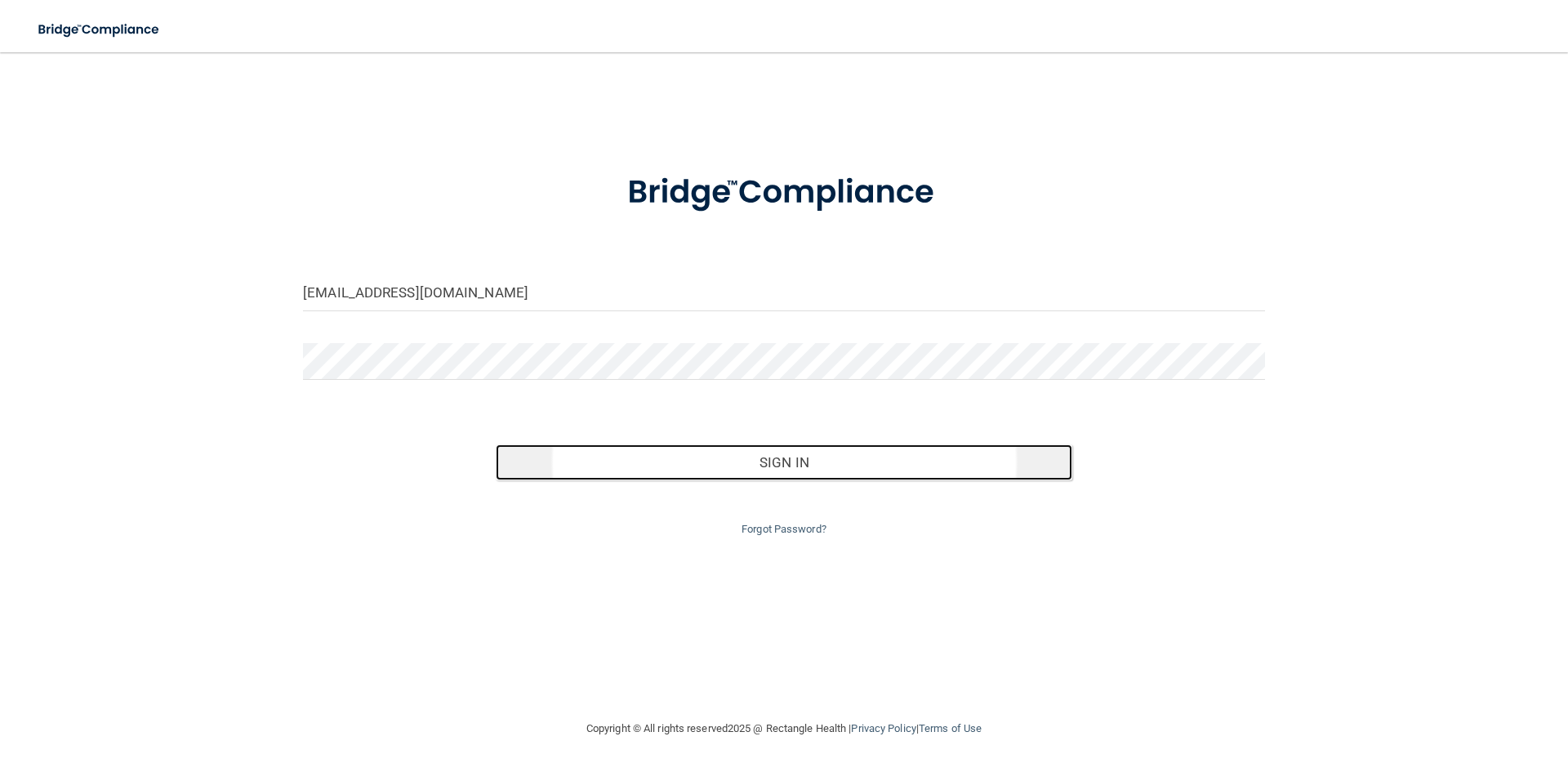
click at [766, 467] on button "Sign In" at bounding box center [784, 462] width 577 height 36
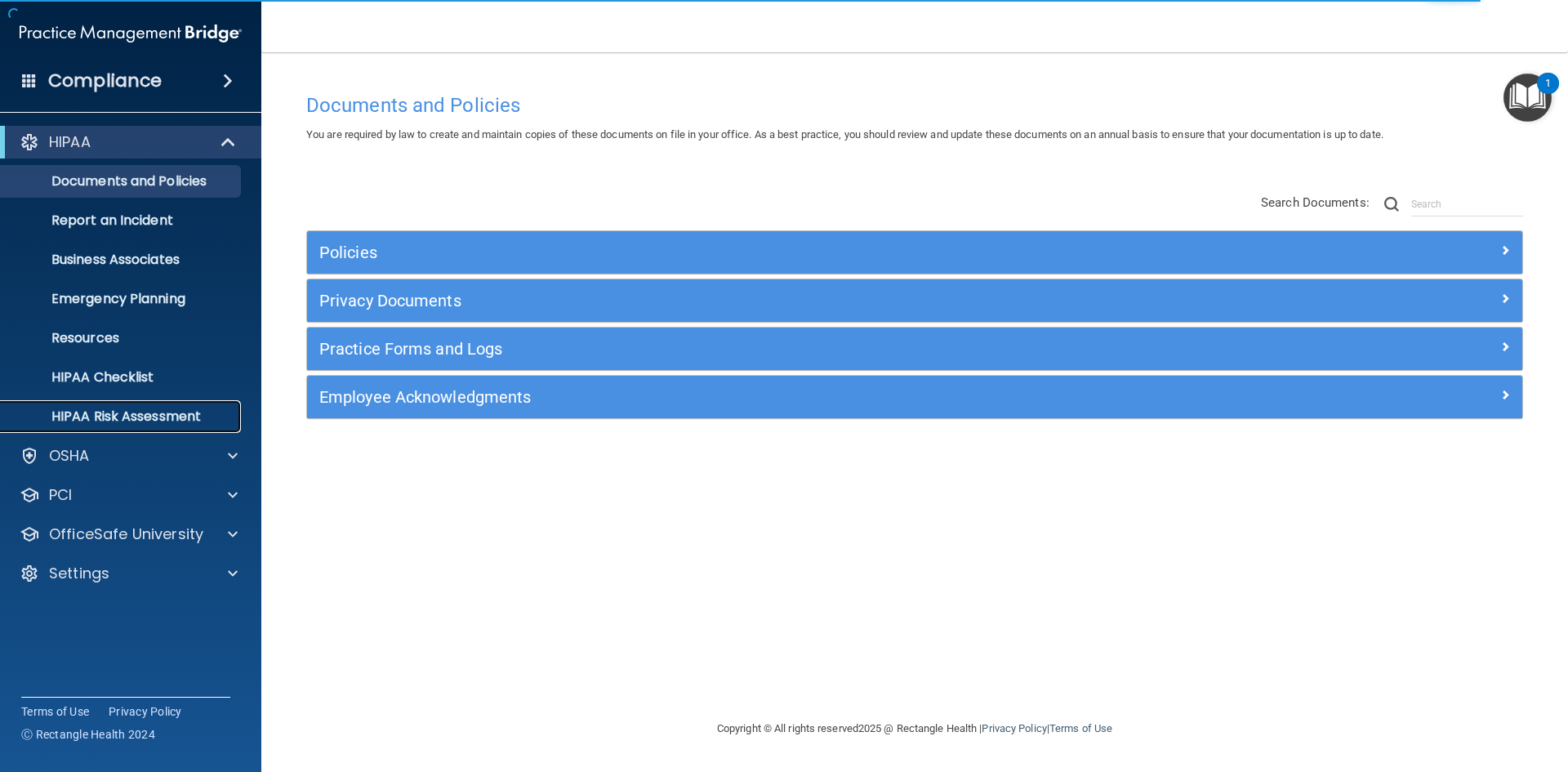
click at [153, 410] on p "HIPAA Risk Assessment" at bounding box center [122, 417] width 223 height 16
